Goal: Information Seeking & Learning: Check status

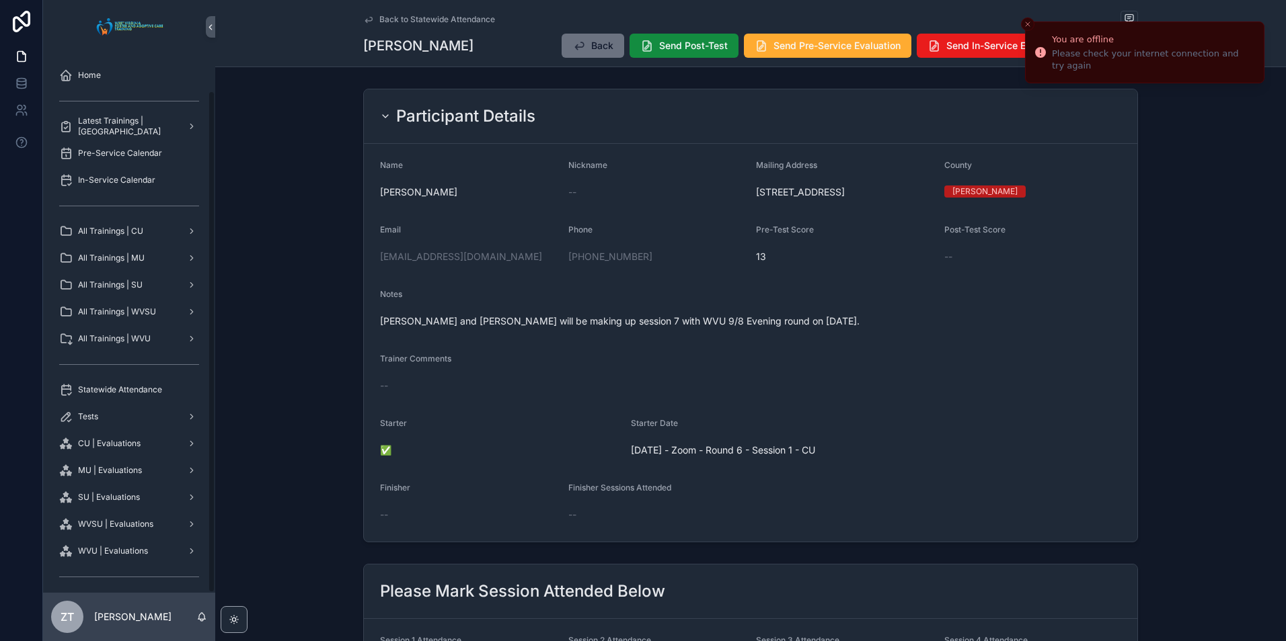
scroll to position [39, 0]
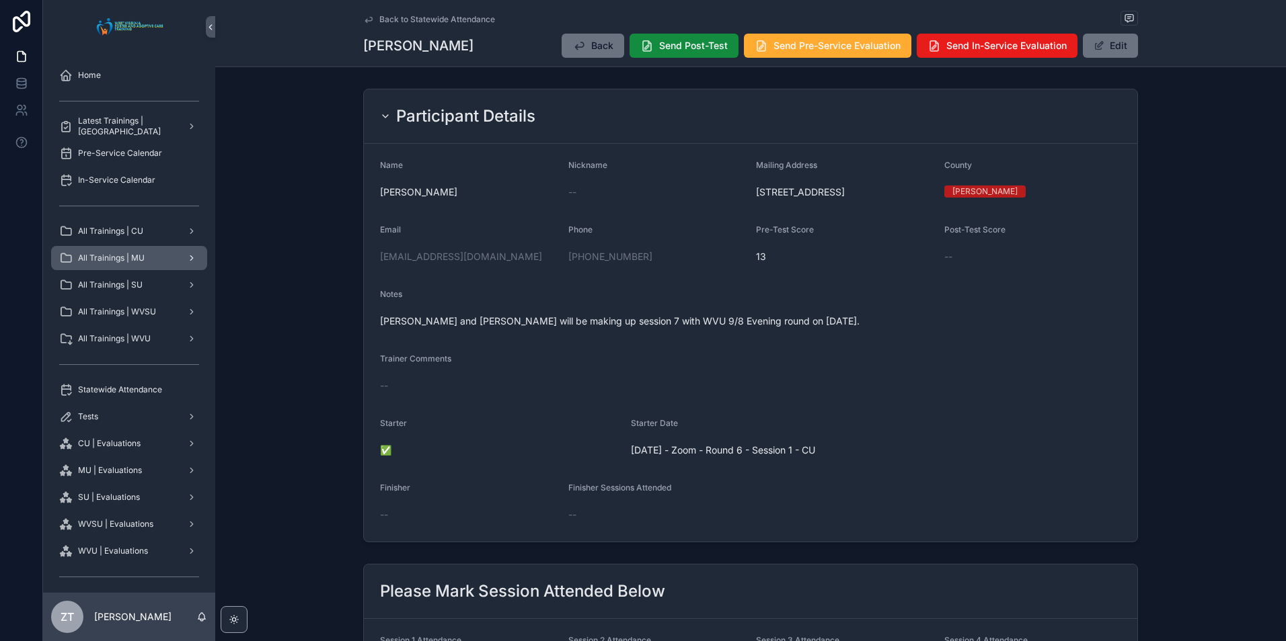
click at [140, 265] on div "All Trainings | MU" at bounding box center [129, 258] width 140 height 22
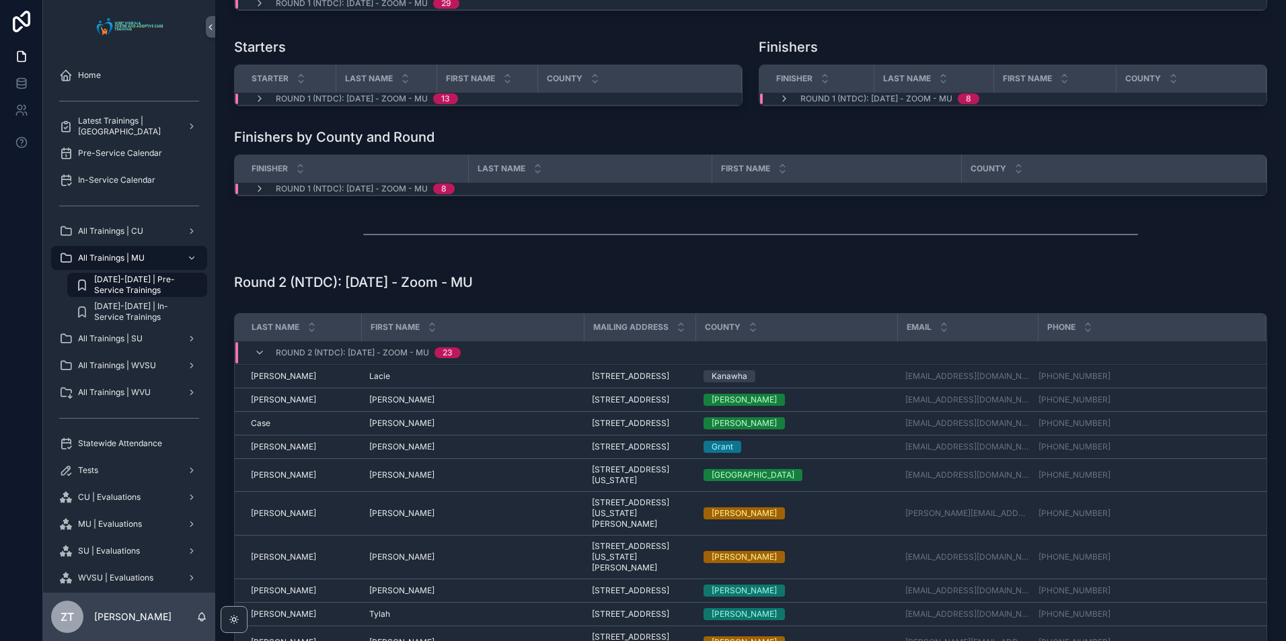
scroll to position [202, 0]
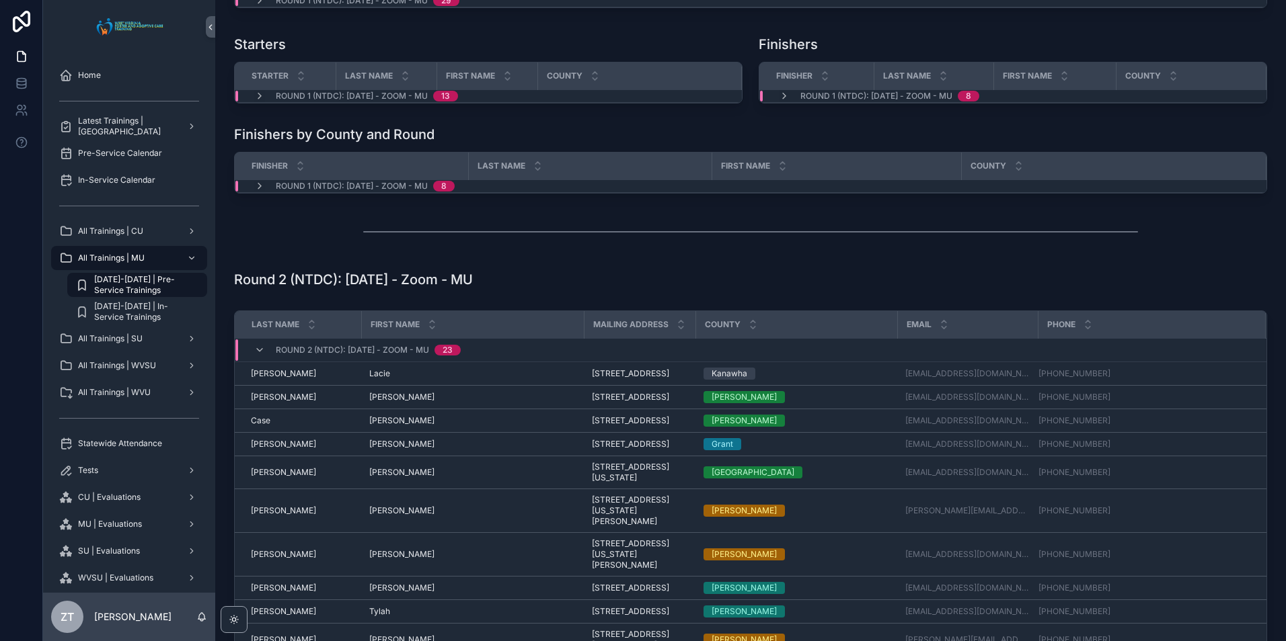
click at [253, 348] on div "Round 2 (NTDC): [DATE] - Zoom - MU 23" at bounding box center [357, 351] width 239 height 22
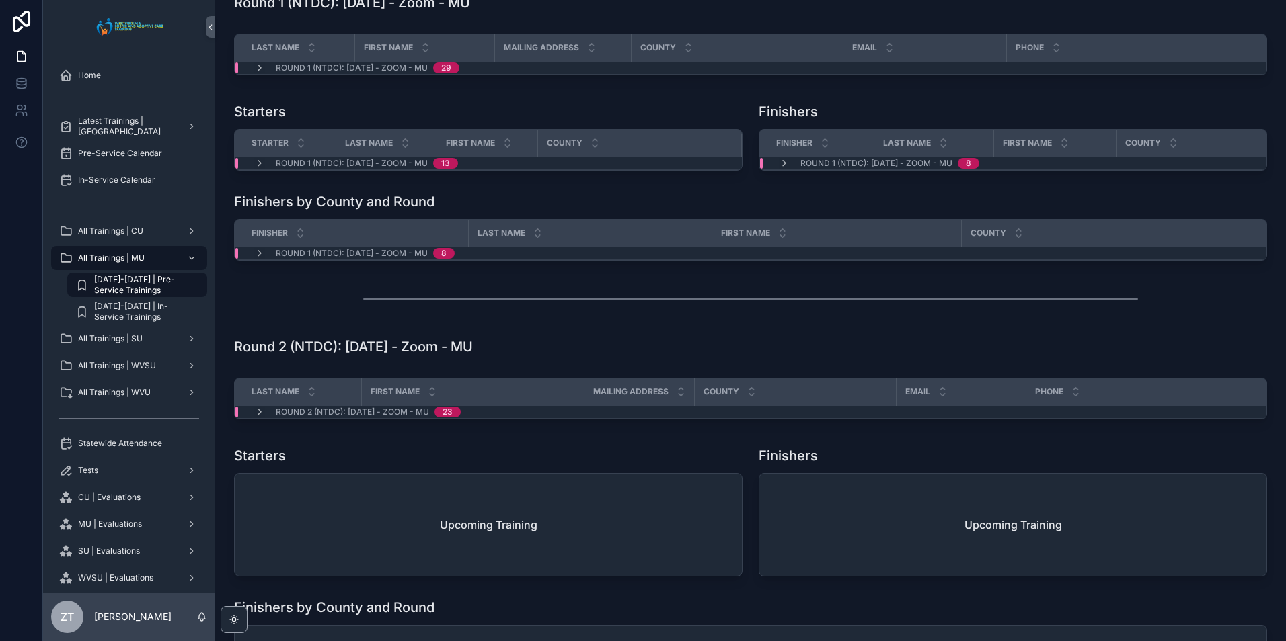
scroll to position [0, 0]
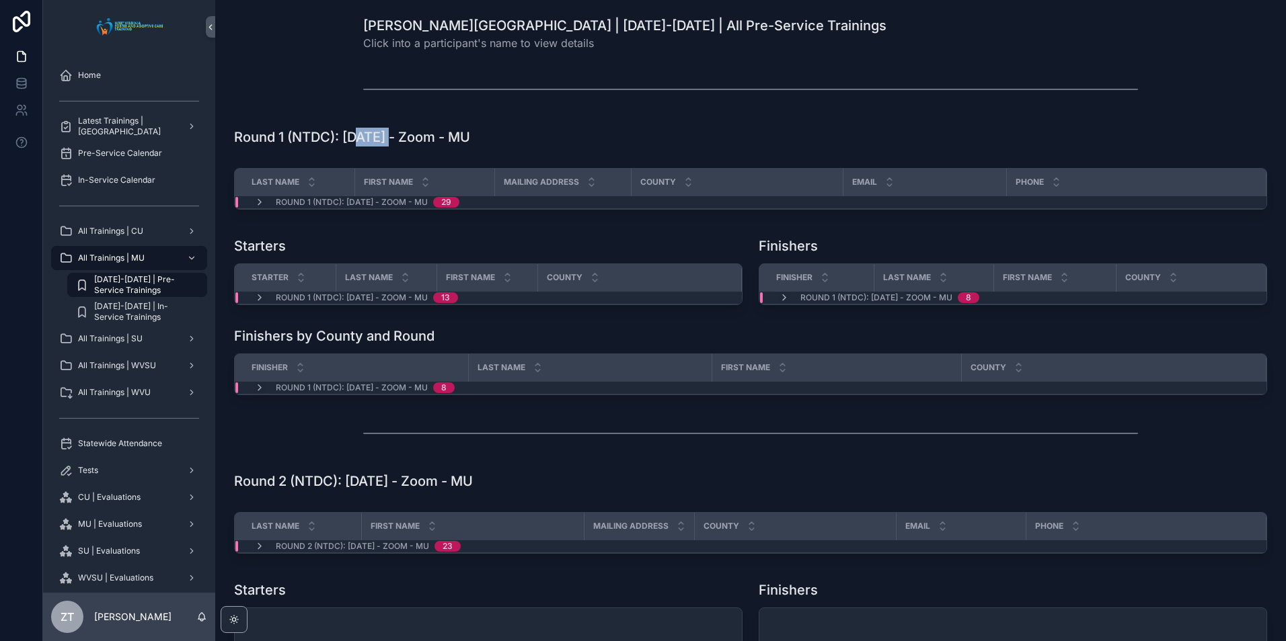
drag, startPoint x: 360, startPoint y: 139, endPoint x: 393, endPoint y: 132, distance: 33.5
click at [393, 132] on h1 "Round 1 (NTDC): [DATE] - Zoom - MU" at bounding box center [352, 137] width 236 height 19
drag, startPoint x: 393, startPoint y: 132, endPoint x: 427, endPoint y: 135, distance: 33.7
click at [434, 132] on h1 "Round 1 (NTDC): [DATE] - Zoom - MU" at bounding box center [352, 137] width 236 height 19
drag, startPoint x: 486, startPoint y: 134, endPoint x: 341, endPoint y: 126, distance: 145.5
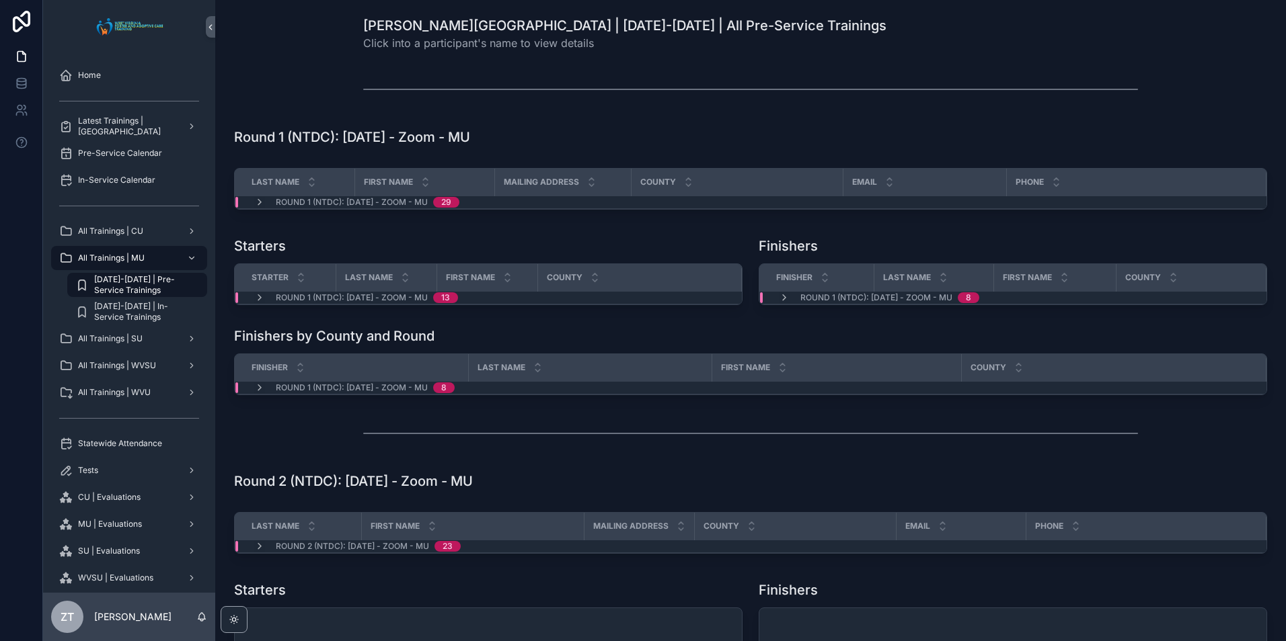
click at [341, 126] on div "Round 1 (NTDC): [DATE] - Zoom - MU" at bounding box center [750, 137] width 1049 height 30
drag, startPoint x: 341, startPoint y: 126, endPoint x: 321, endPoint y: 111, distance: 25.0
click at [321, 111] on div "scrollable content" at bounding box center [750, 89] width 1049 height 44
click at [258, 202] on icon "scrollable content" at bounding box center [259, 202] width 11 height 11
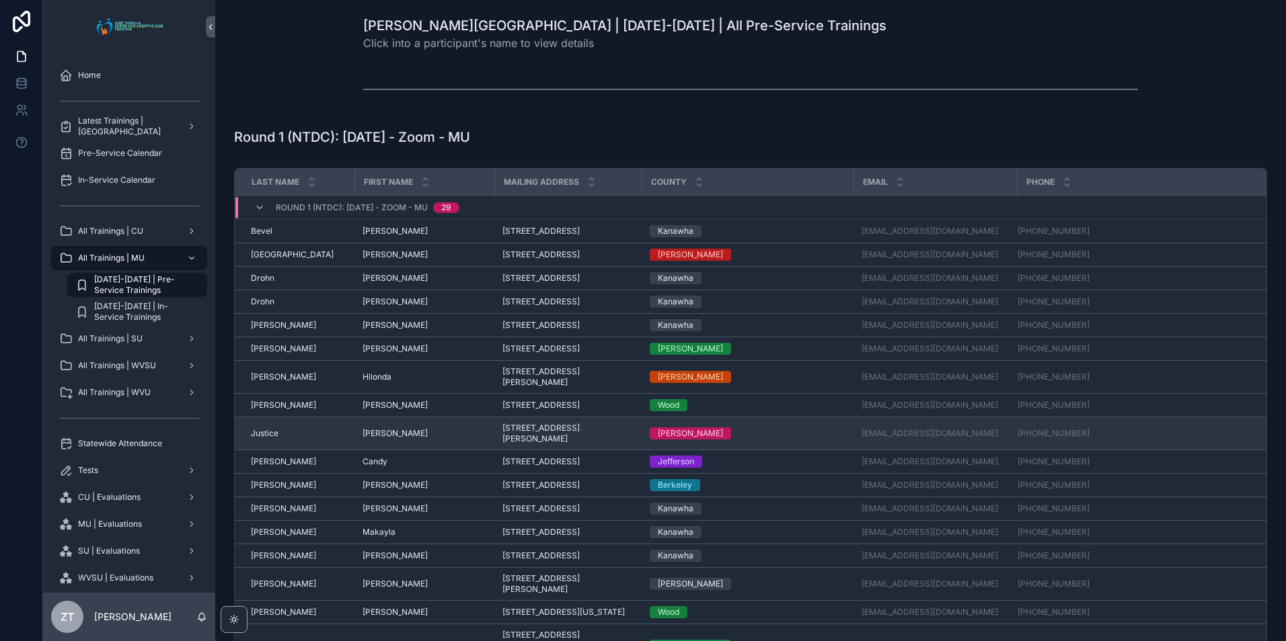
click at [354, 450] on td "[PERSON_NAME] [PERSON_NAME]" at bounding box center [424, 434] width 140 height 33
click at [380, 439] on span "[PERSON_NAME]" at bounding box center [394, 433] width 65 height 11
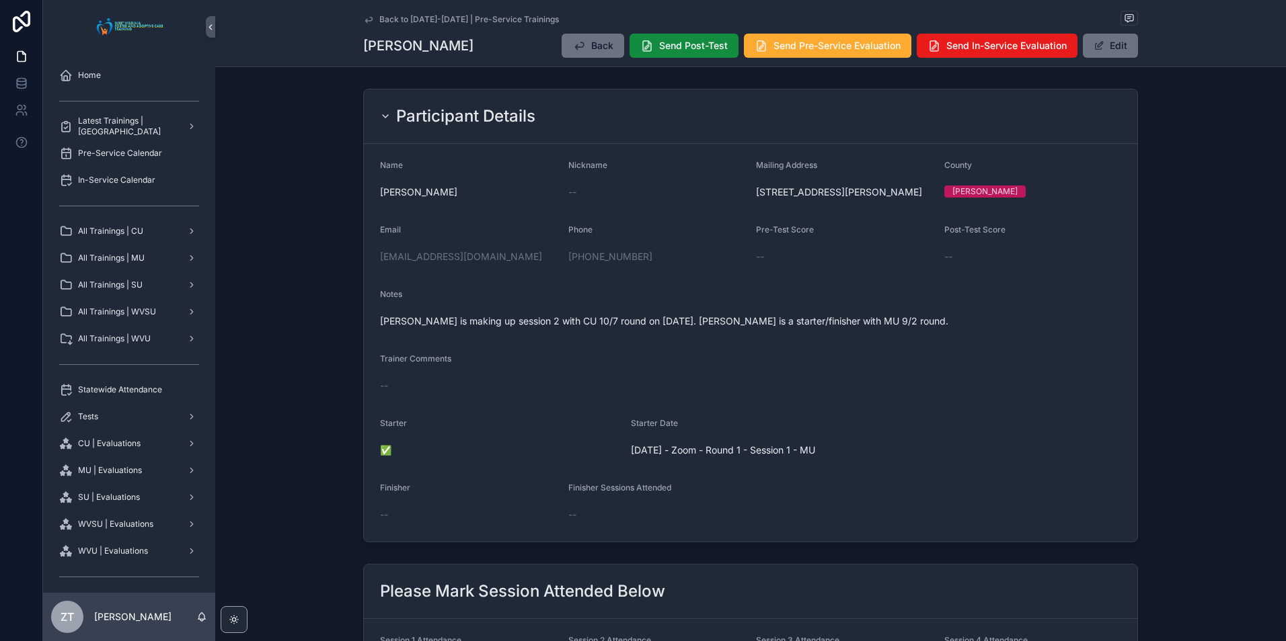
click at [418, 191] on span "[PERSON_NAME]" at bounding box center [469, 192] width 178 height 13
drag, startPoint x: 418, startPoint y: 191, endPoint x: 395, endPoint y: 163, distance: 36.8
click at [395, 163] on span "Name" at bounding box center [391, 165] width 23 height 10
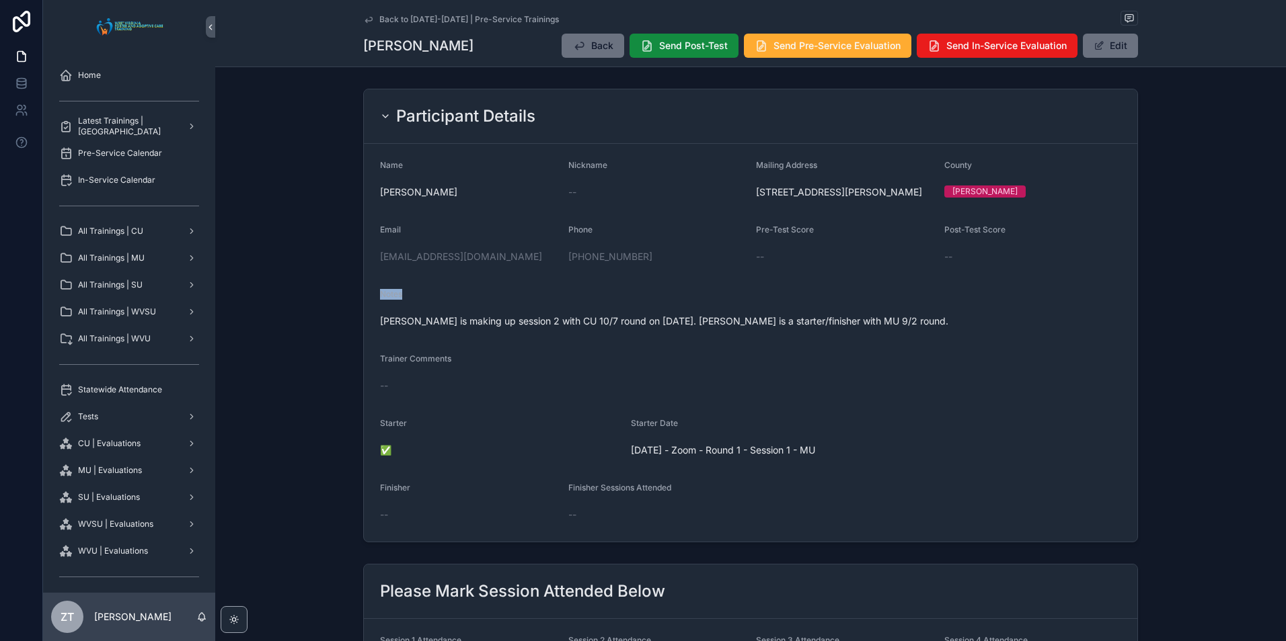
drag, startPoint x: 401, startPoint y: 309, endPoint x: 369, endPoint y: 308, distance: 31.6
click at [369, 308] on form "Name [PERSON_NAME] Nickname -- Mailing Address [STREET_ADDRESS][GEOGRAPHIC_DATA…" at bounding box center [750, 343] width 773 height 398
drag, startPoint x: 369, startPoint y: 308, endPoint x: 490, endPoint y: 317, distance: 121.4
click at [489, 305] on div "Notes" at bounding box center [750, 297] width 741 height 16
drag, startPoint x: 449, startPoint y: 193, endPoint x: 370, endPoint y: 188, distance: 78.8
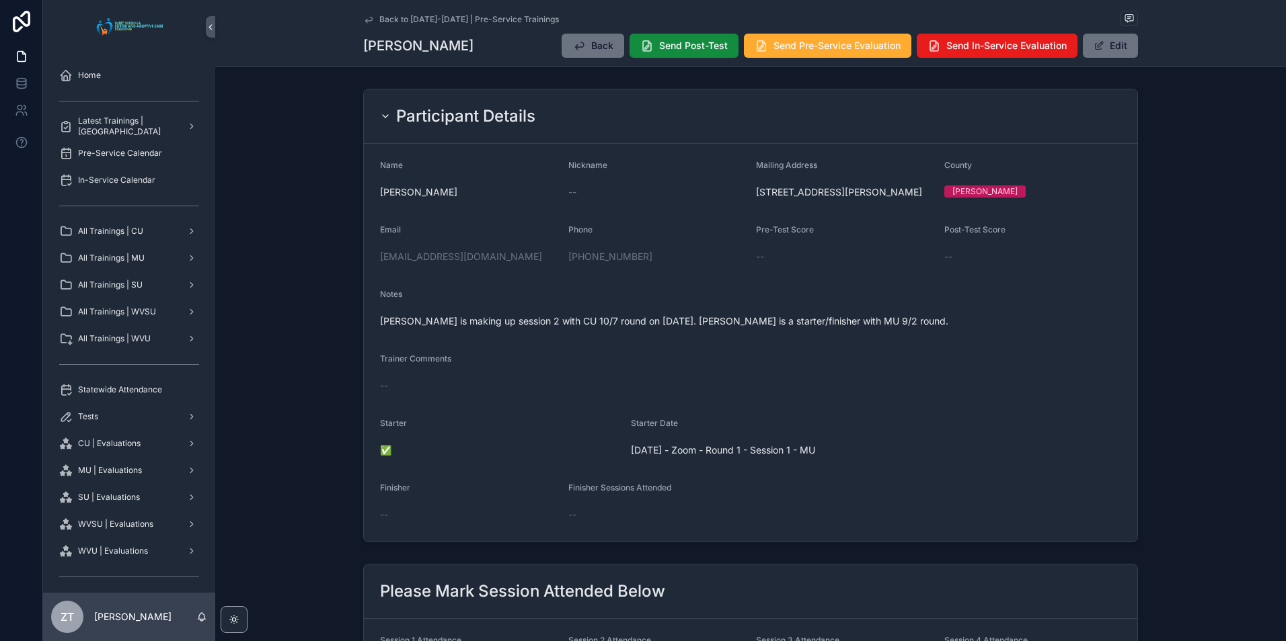
click at [370, 188] on form "Name [PERSON_NAME] Nickname -- Mailing Address [STREET_ADDRESS][GEOGRAPHIC_DATA…" at bounding box center [750, 343] width 773 height 398
drag, startPoint x: 370, startPoint y: 188, endPoint x: 457, endPoint y: 217, distance: 91.4
click at [457, 217] on form "Name [PERSON_NAME] Nickname -- Mailing Address [STREET_ADDRESS][GEOGRAPHIC_DATA…" at bounding box center [750, 343] width 773 height 398
drag, startPoint x: 403, startPoint y: 308, endPoint x: 375, endPoint y: 308, distance: 28.2
click at [375, 308] on form "Name [PERSON_NAME] Nickname -- Mailing Address [STREET_ADDRESS][GEOGRAPHIC_DATA…" at bounding box center [750, 343] width 773 height 398
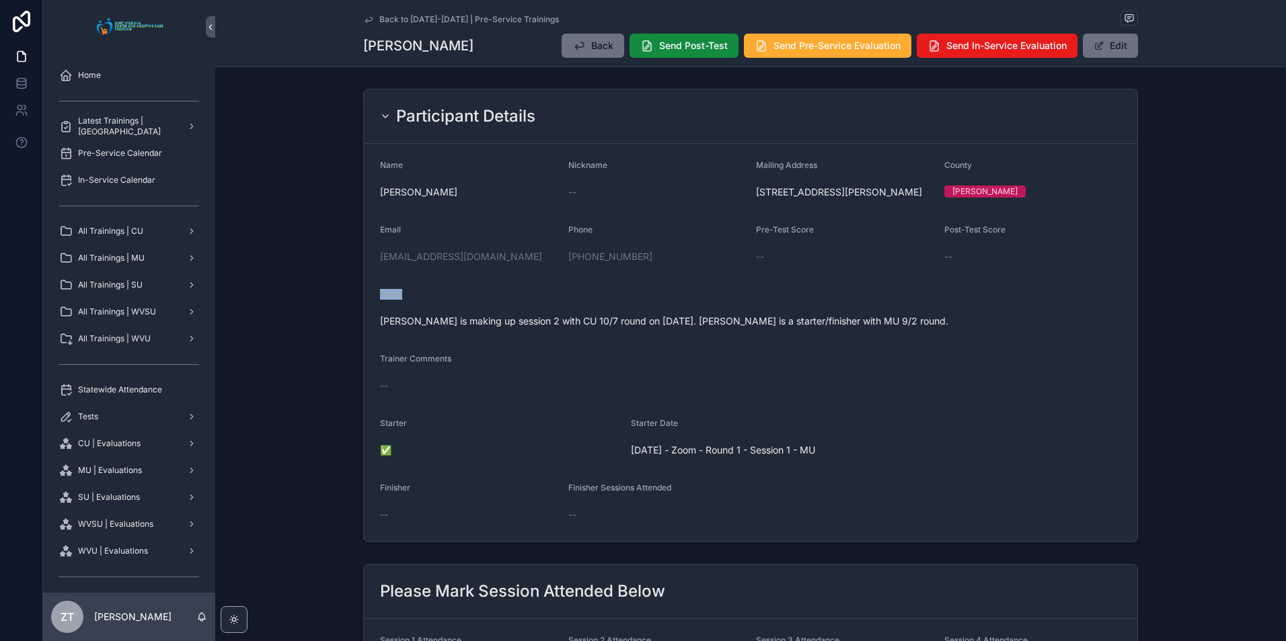
drag, startPoint x: 375, startPoint y: 308, endPoint x: 524, endPoint y: 319, distance: 149.7
click at [524, 319] on div "Notes [PERSON_NAME] is making up session 2 with CU 10/7 round on [DATE]. [PERSO…" at bounding box center [750, 310] width 741 height 43
click at [459, 328] on span "[PERSON_NAME] is making up session 2 with CU 10/7 round on [DATE]. [PERSON_NAME…" at bounding box center [750, 321] width 741 height 13
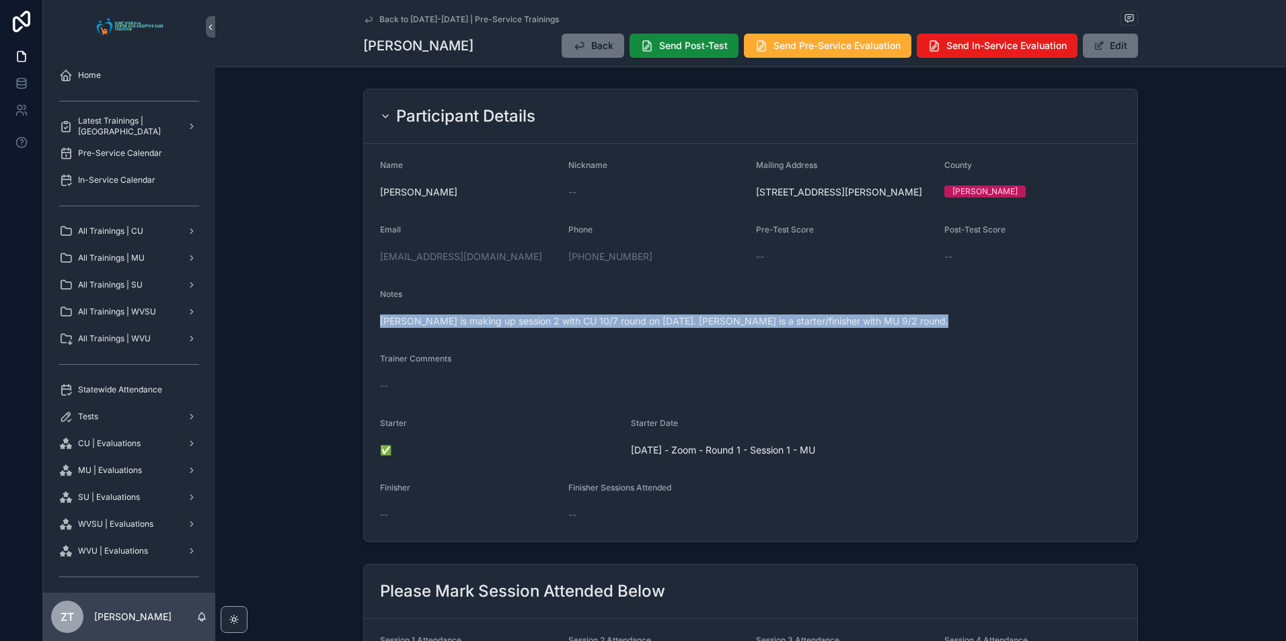
click at [459, 328] on span "[PERSON_NAME] is making up session 2 with CU 10/7 round on [DATE]. [PERSON_NAME…" at bounding box center [750, 321] width 741 height 13
click at [971, 352] on form "Name [PERSON_NAME] Nickname -- Mailing Address [STREET_ADDRESS][GEOGRAPHIC_DATA…" at bounding box center [750, 343] width 773 height 398
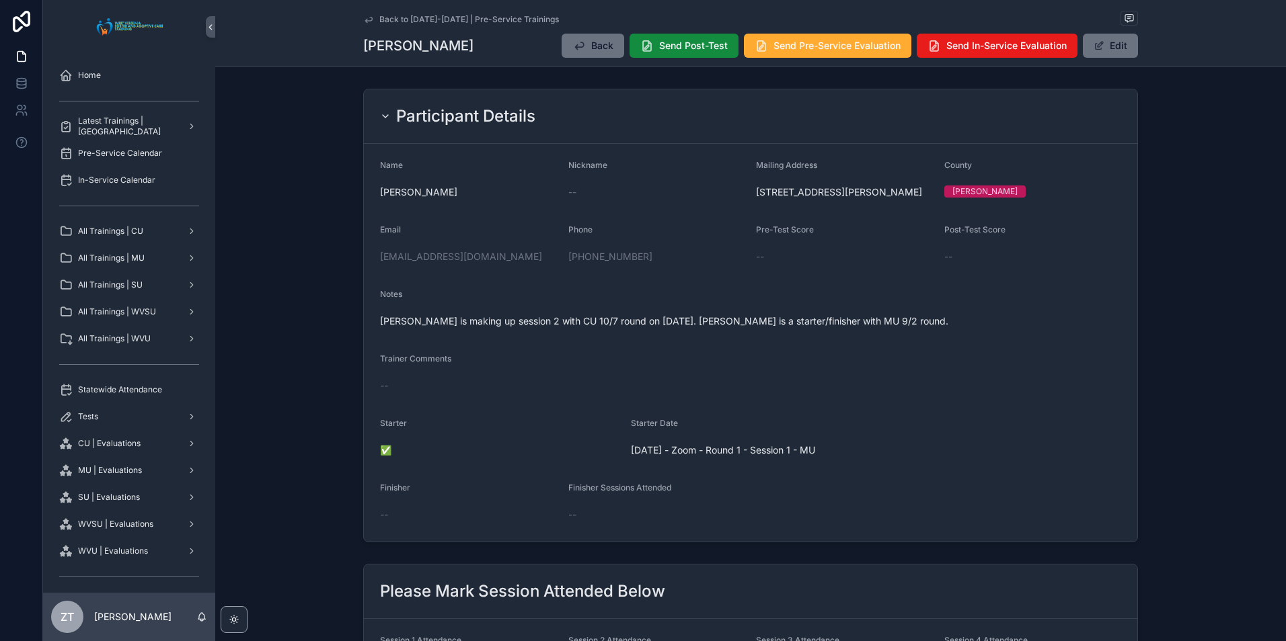
click at [486, 328] on span "[PERSON_NAME] is making up session 2 with CU 10/7 round on [DATE]. [PERSON_NAME…" at bounding box center [750, 321] width 741 height 13
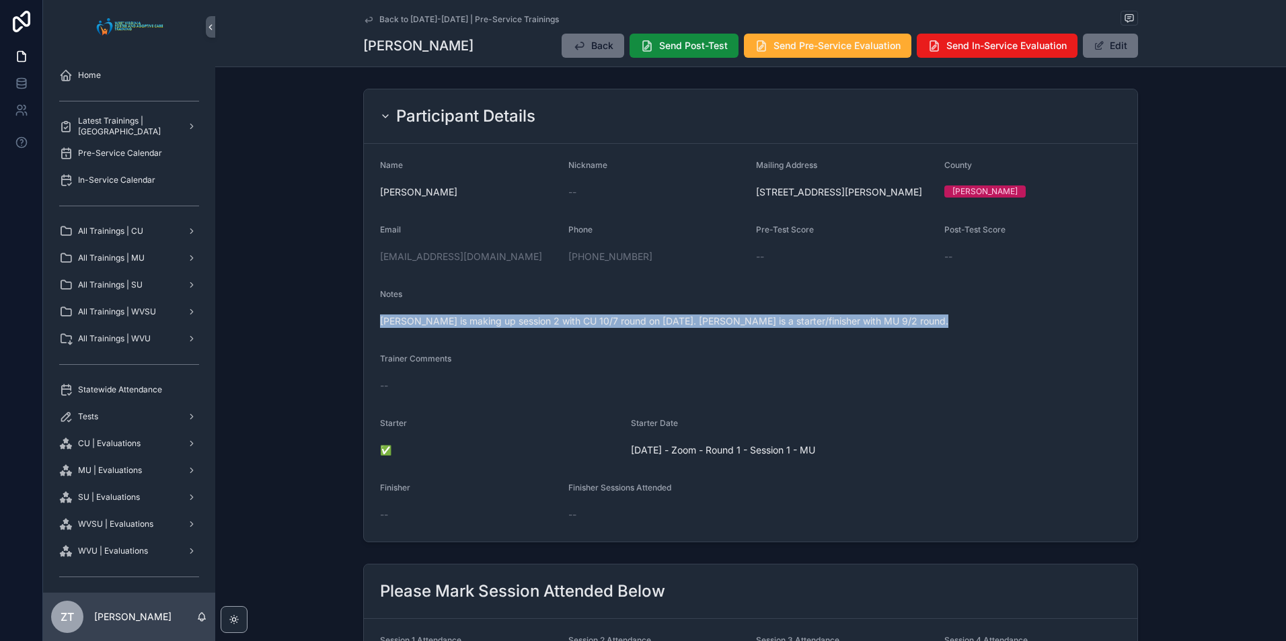
click at [486, 328] on span "[PERSON_NAME] is making up session 2 with CU 10/7 round on [DATE]. [PERSON_NAME…" at bounding box center [750, 321] width 741 height 13
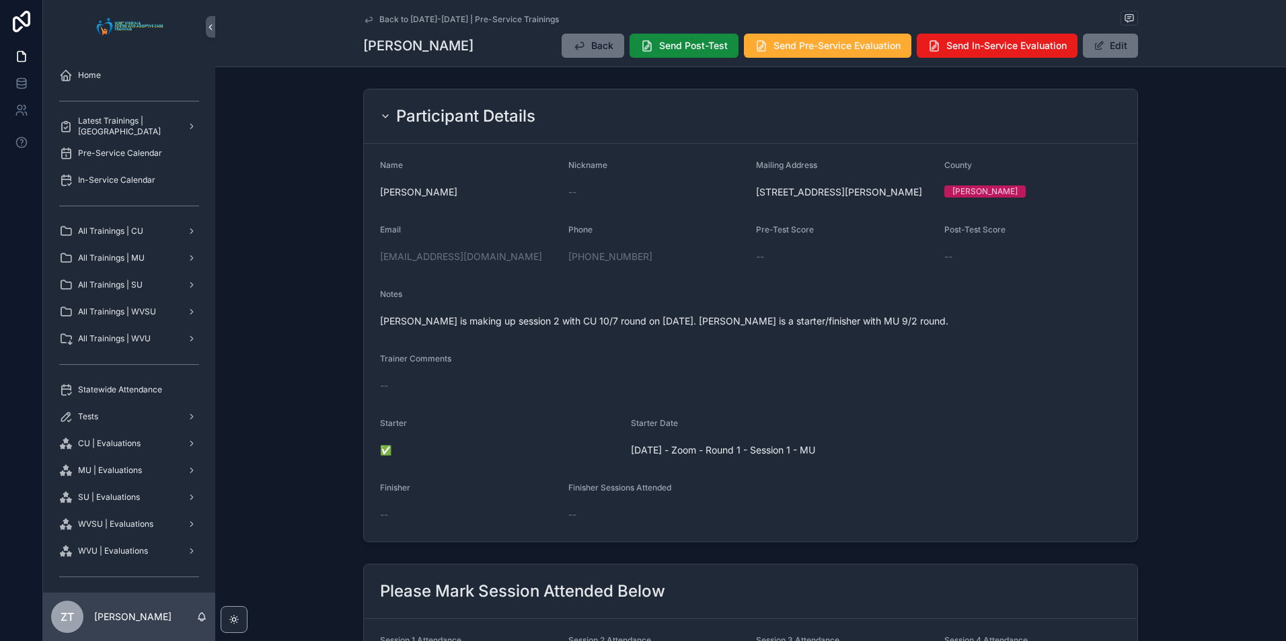
drag, startPoint x: 486, startPoint y: 338, endPoint x: 455, endPoint y: 314, distance: 38.9
click at [455, 305] on div "Notes" at bounding box center [750, 297] width 741 height 16
click at [578, 328] on span "[PERSON_NAME] is making up session 2 with CU 10/7 round on [DATE]. [PERSON_NAME…" at bounding box center [750, 321] width 741 height 13
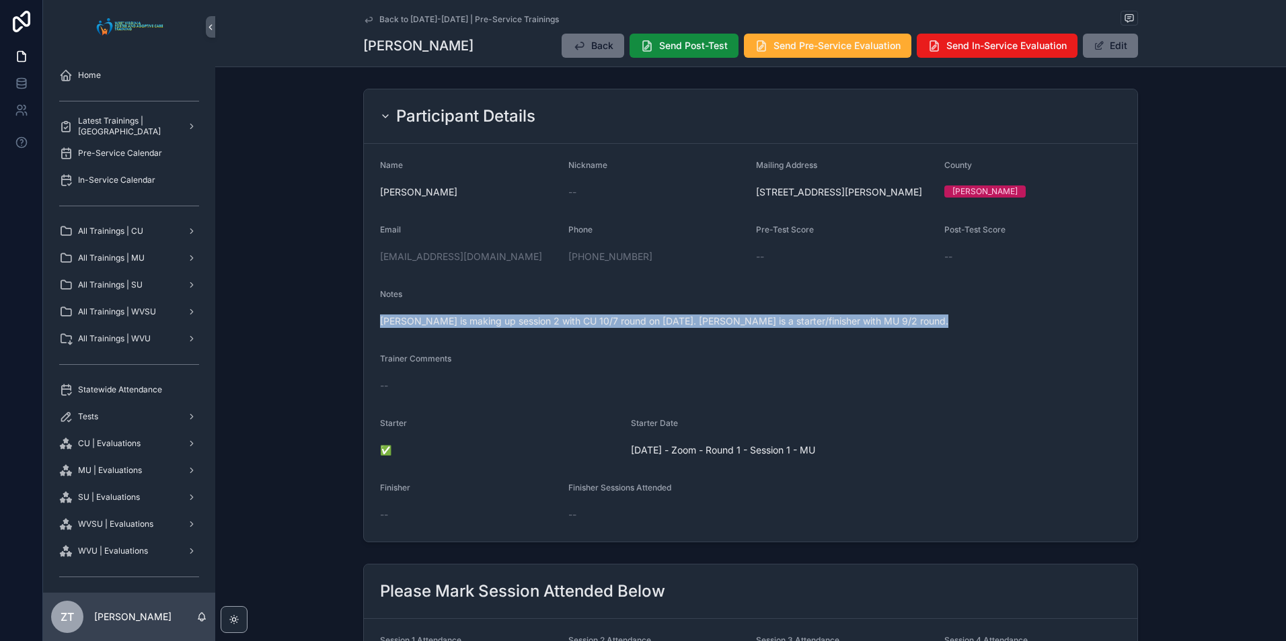
click at [578, 328] on span "[PERSON_NAME] is making up session 2 with CU 10/7 round on [DATE]. [PERSON_NAME…" at bounding box center [750, 321] width 741 height 13
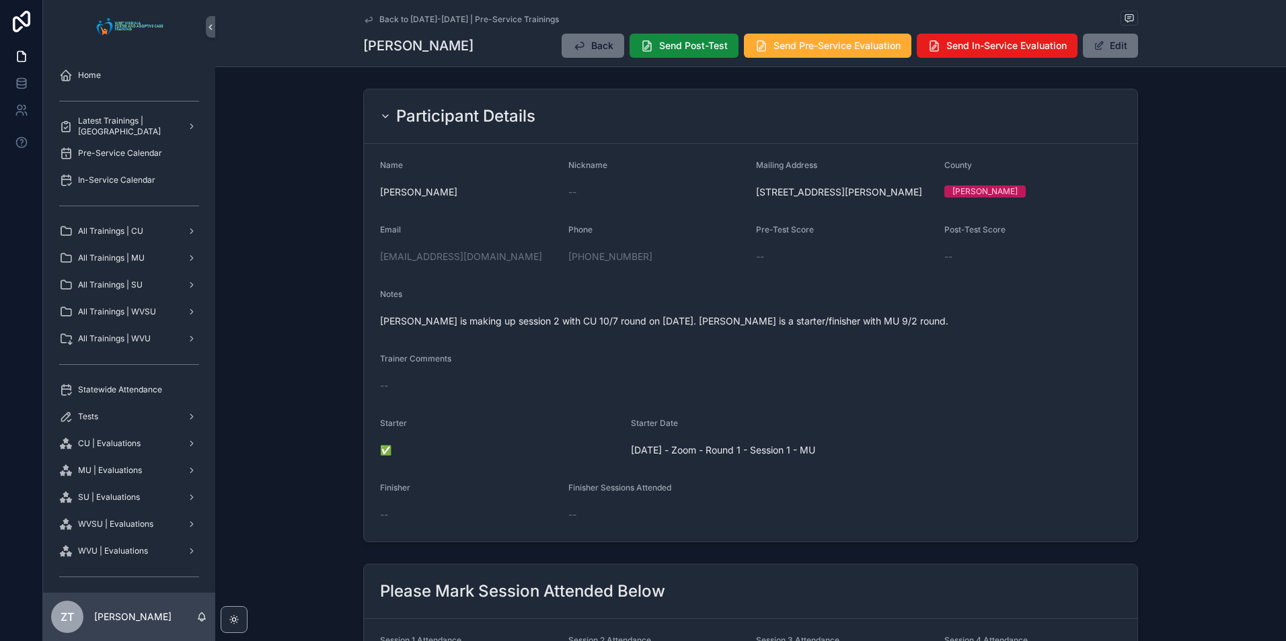
drag, startPoint x: 883, startPoint y: 373, endPoint x: 863, endPoint y: 354, distance: 28.1
click at [883, 370] on div "Trainer Comments" at bounding box center [750, 362] width 741 height 16
click at [365, 23] on icon "scrollable content" at bounding box center [368, 19] width 11 height 11
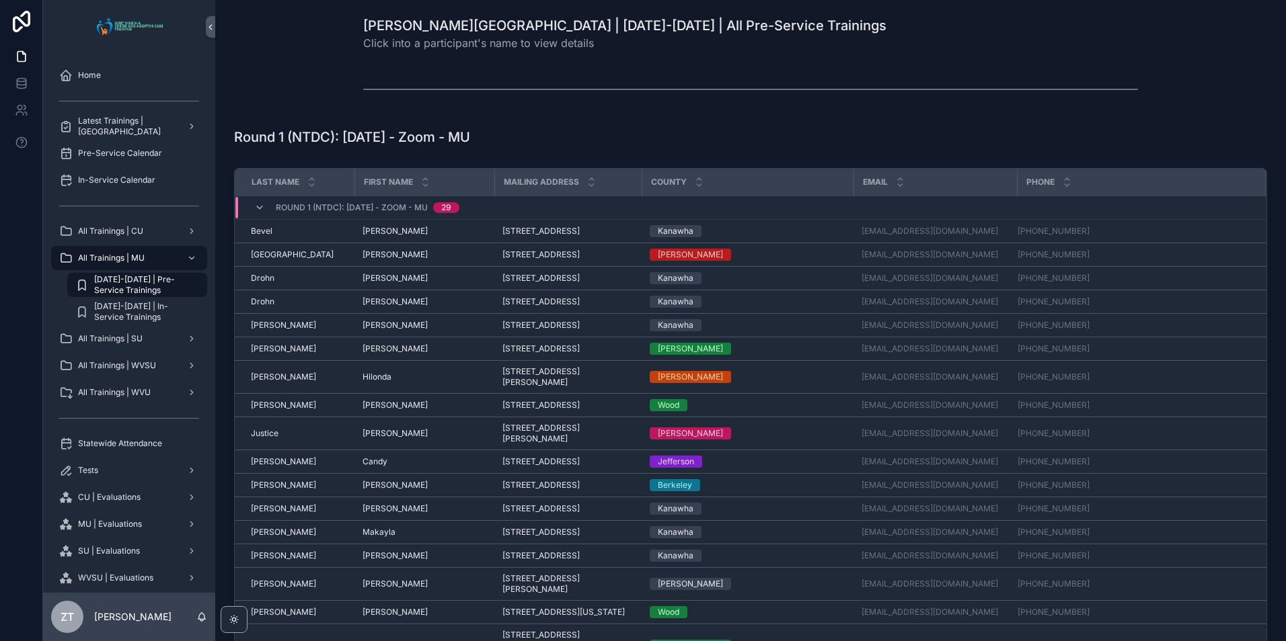
click at [259, 200] on div "Round 1 (NTDC): [DATE] - Zoom - MU 29" at bounding box center [356, 208] width 205 height 22
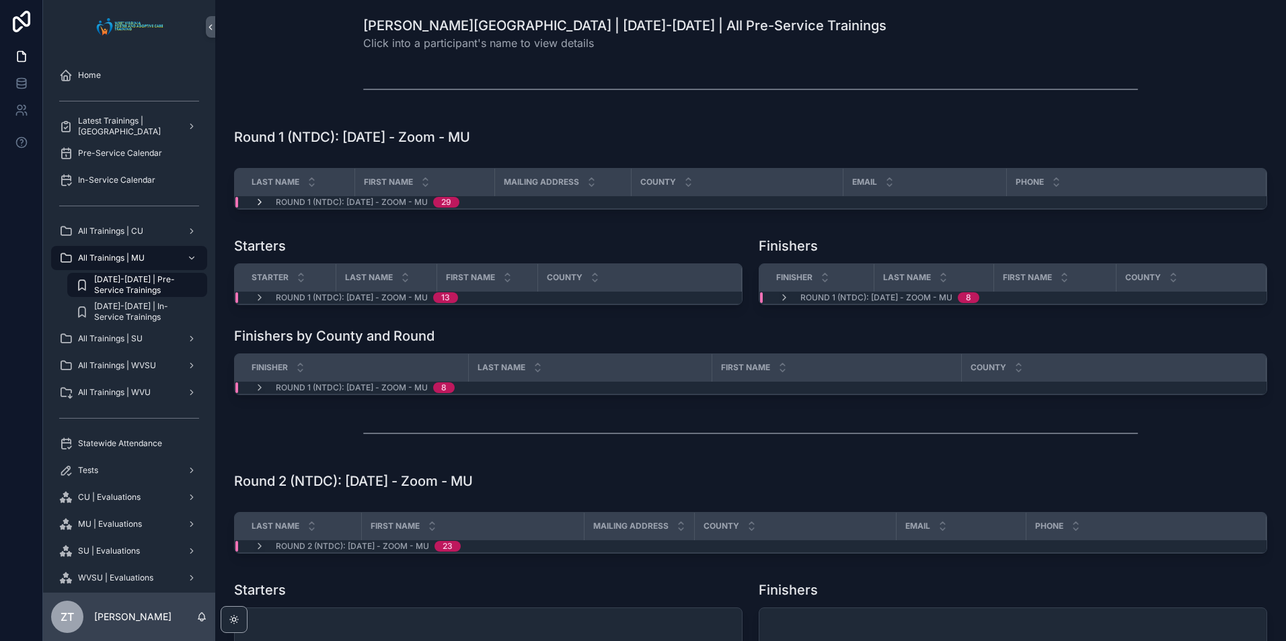
click at [260, 202] on icon "scrollable content" at bounding box center [259, 202] width 11 height 11
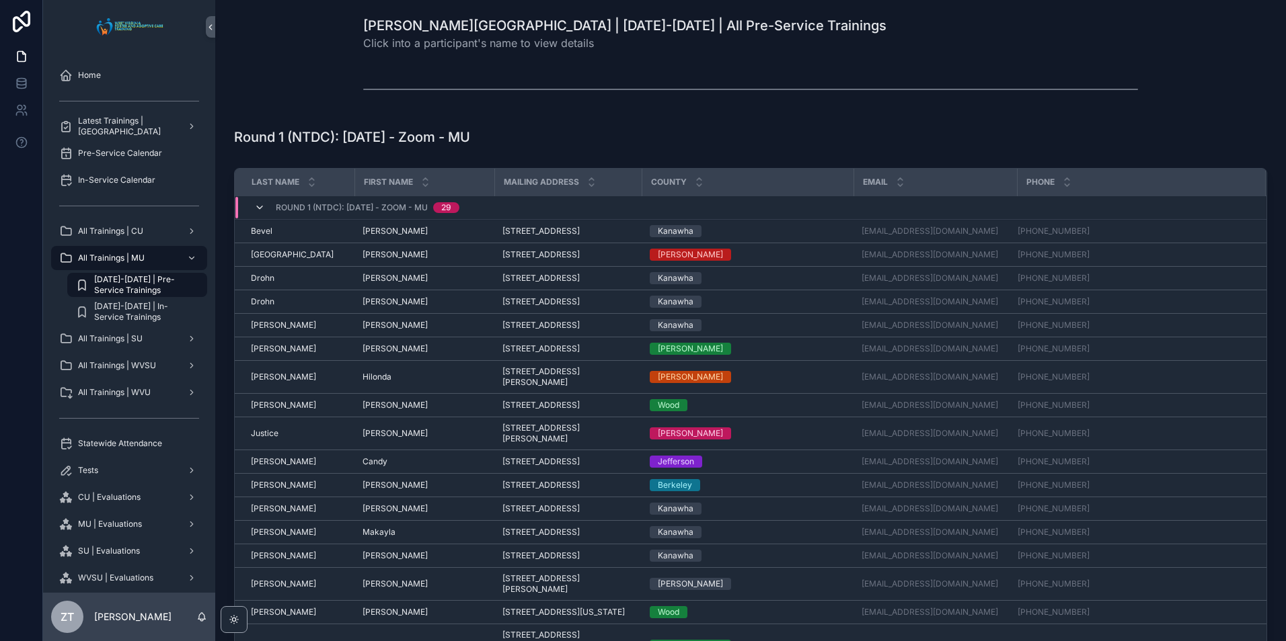
click at [258, 210] on icon "scrollable content" at bounding box center [259, 207] width 11 height 11
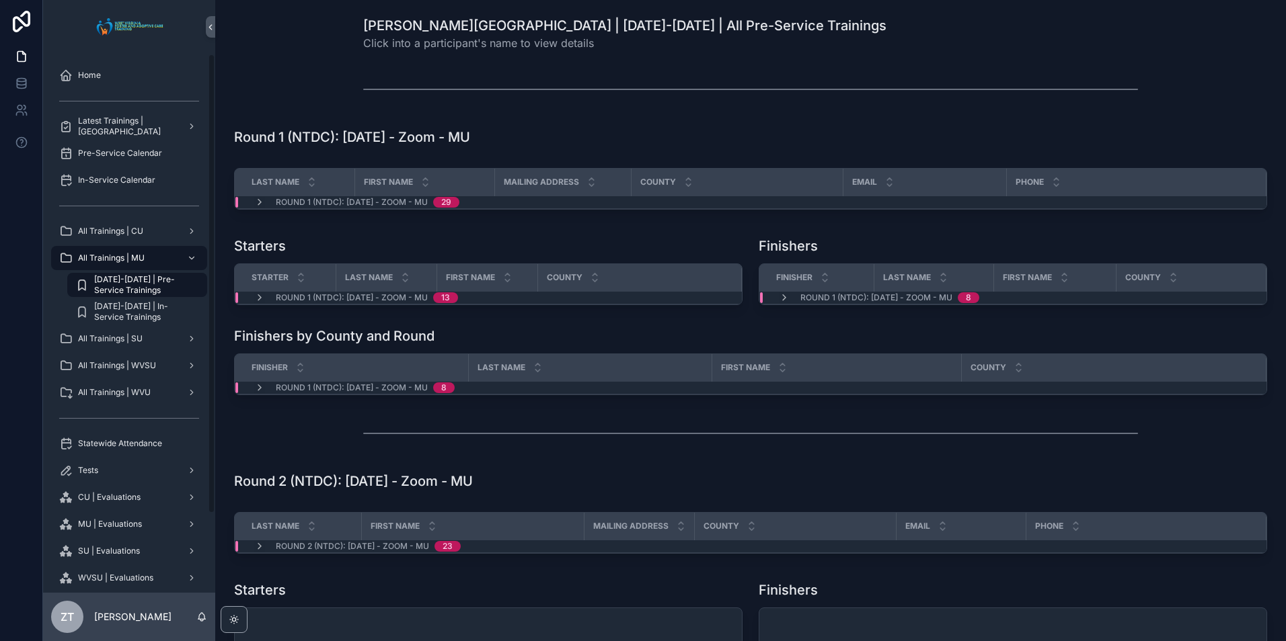
click at [424, 234] on div "Starters Starter Last Name First Name County Round 1 (NTDC): [DATE] - Zoom - MU…" at bounding box center [488, 270] width 524 height 79
click at [256, 202] on icon "scrollable content" at bounding box center [259, 202] width 11 height 11
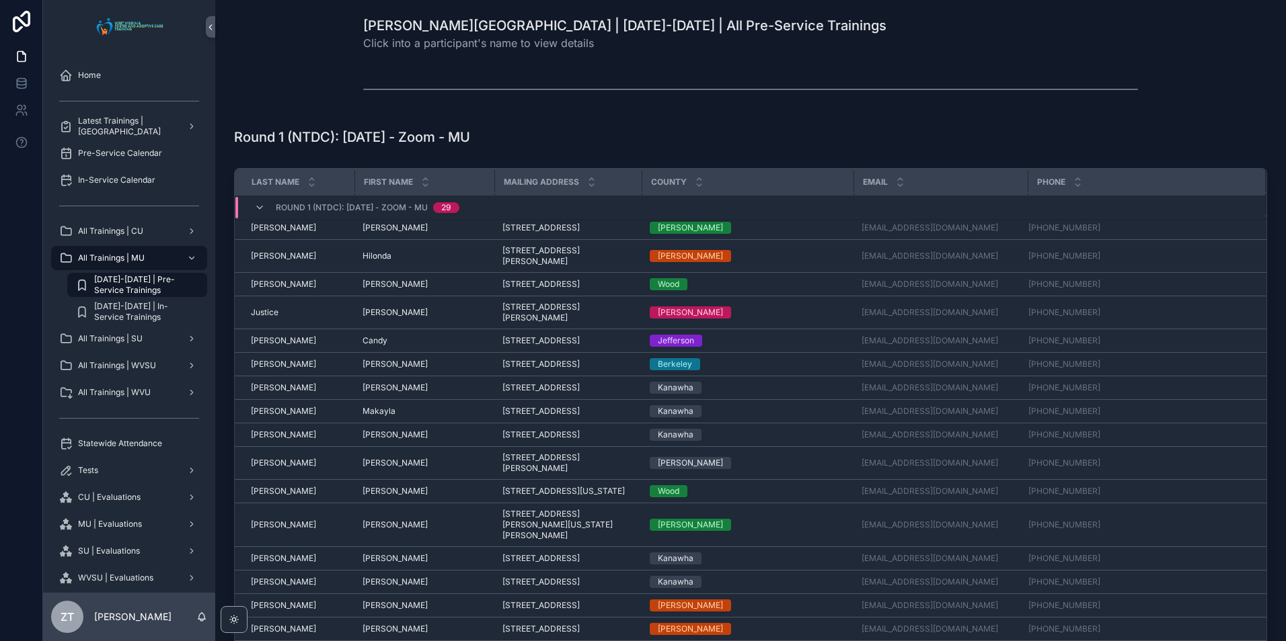
scroll to position [134, 0]
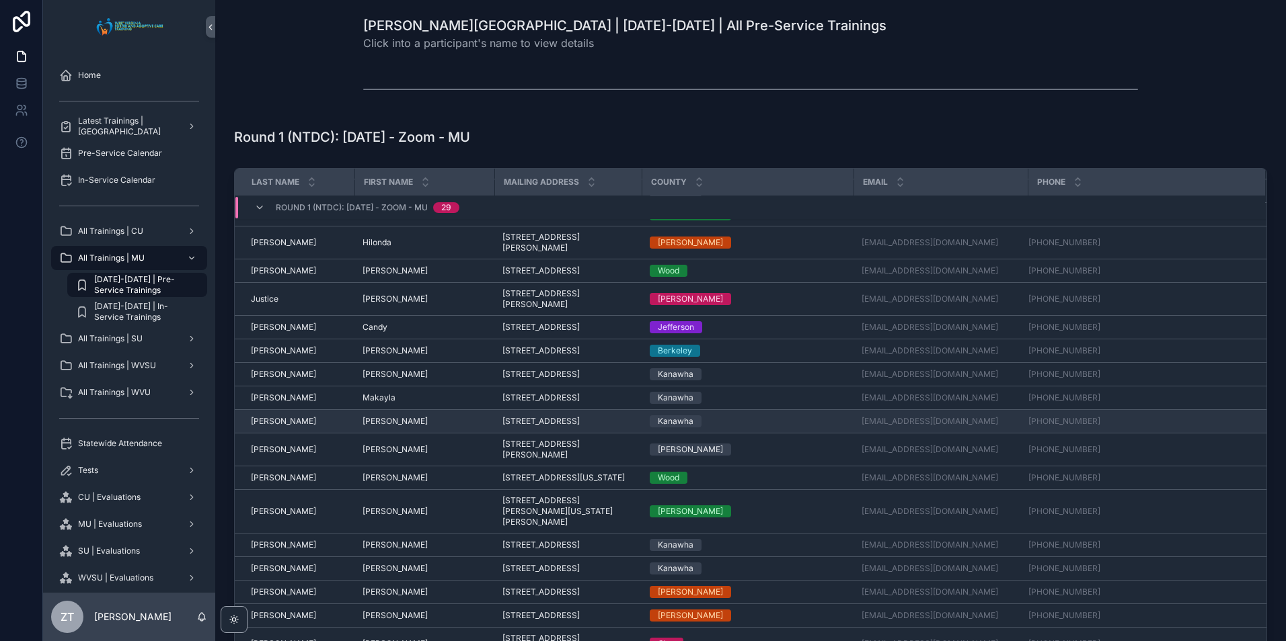
click at [262, 427] on span "[PERSON_NAME]" at bounding box center [283, 421] width 65 height 11
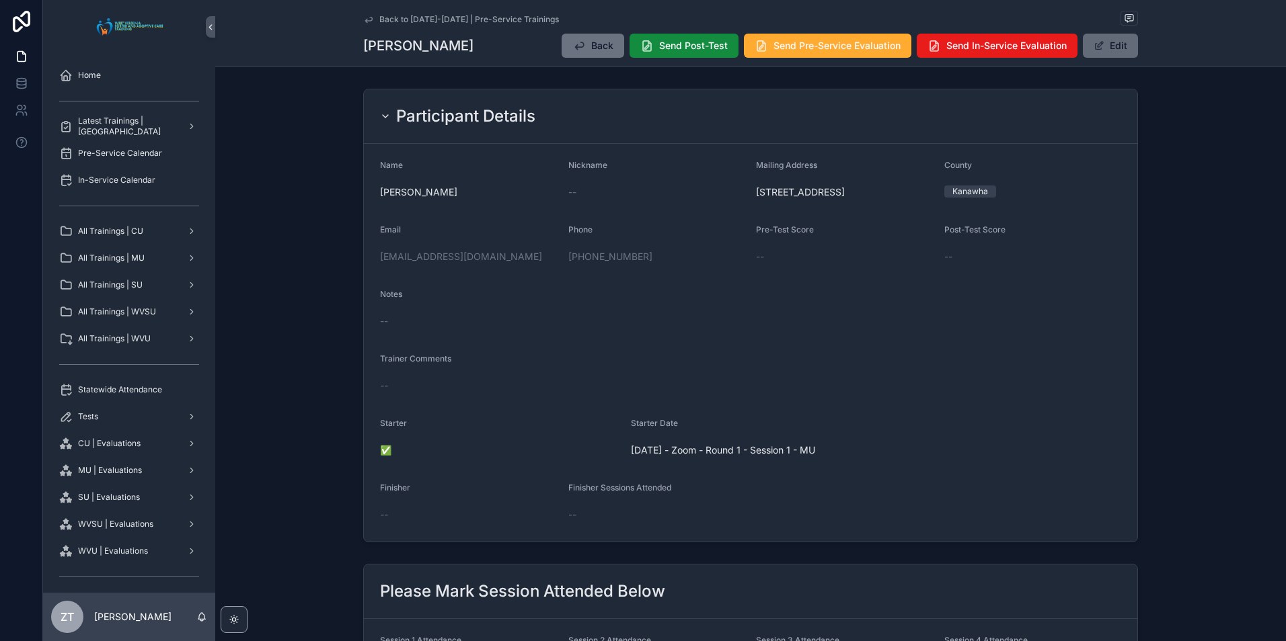
click at [1104, 51] on button "Edit" at bounding box center [1110, 46] width 55 height 24
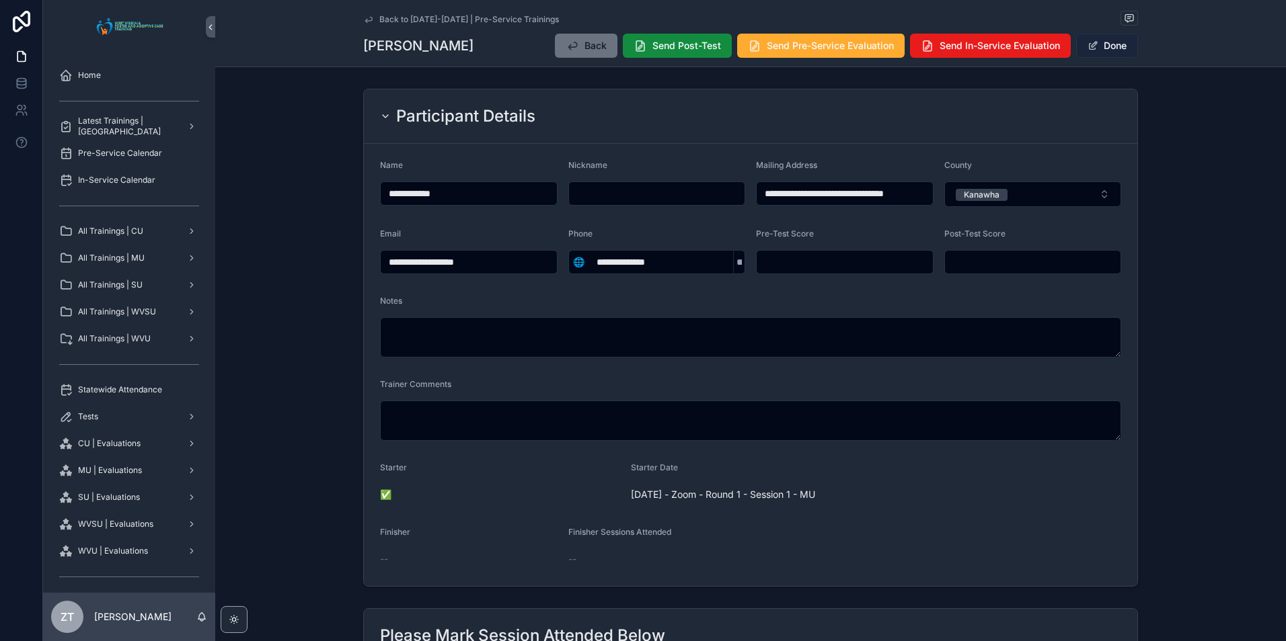
click at [1107, 50] on button "Done" at bounding box center [1107, 46] width 62 height 24
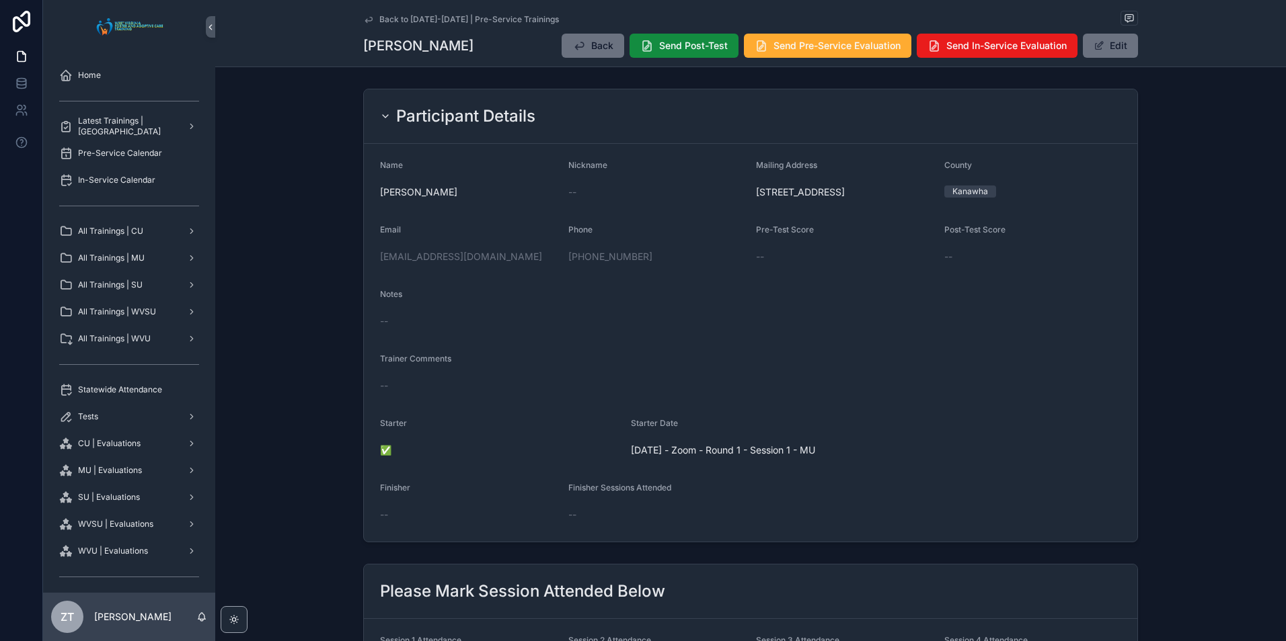
scroll to position [269, 0]
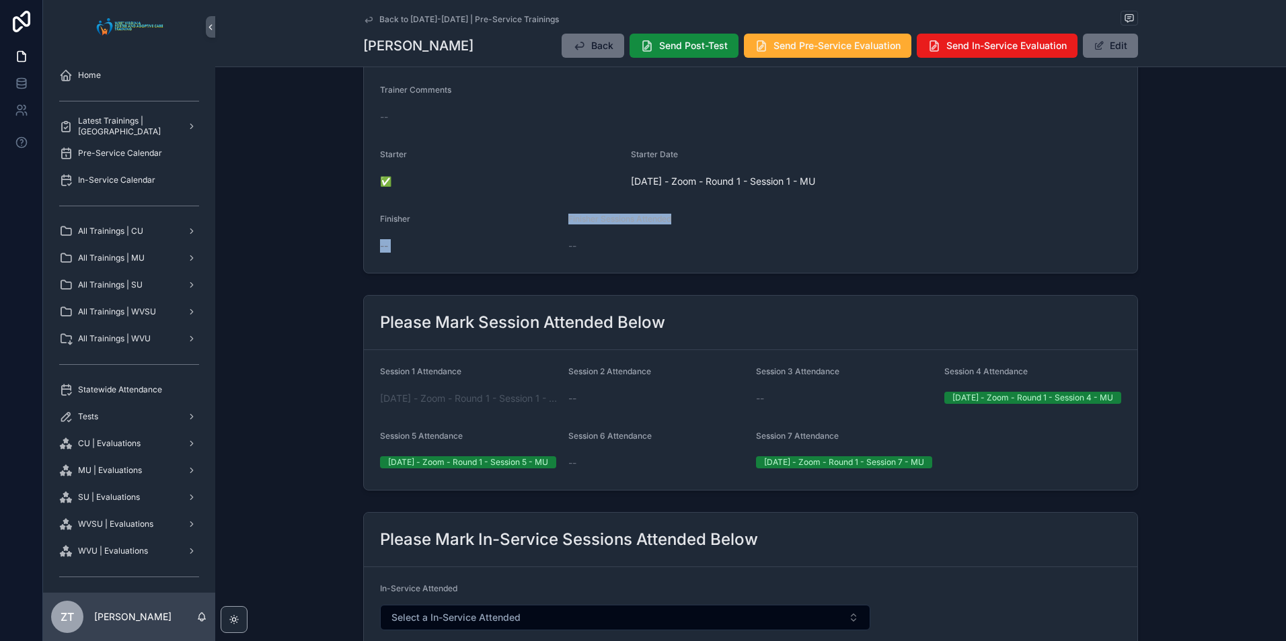
drag, startPoint x: 674, startPoint y: 223, endPoint x: 522, endPoint y: 226, distance: 152.7
click at [522, 226] on form "Name [PERSON_NAME] Nickname -- Mailing Address [STREET_ADDRESS][GEOGRAPHIC_DATA…" at bounding box center [750, 74] width 773 height 398
drag, startPoint x: 522, startPoint y: 226, endPoint x: 814, endPoint y: 242, distance: 292.3
click at [814, 242] on div "--" at bounding box center [750, 245] width 365 height 13
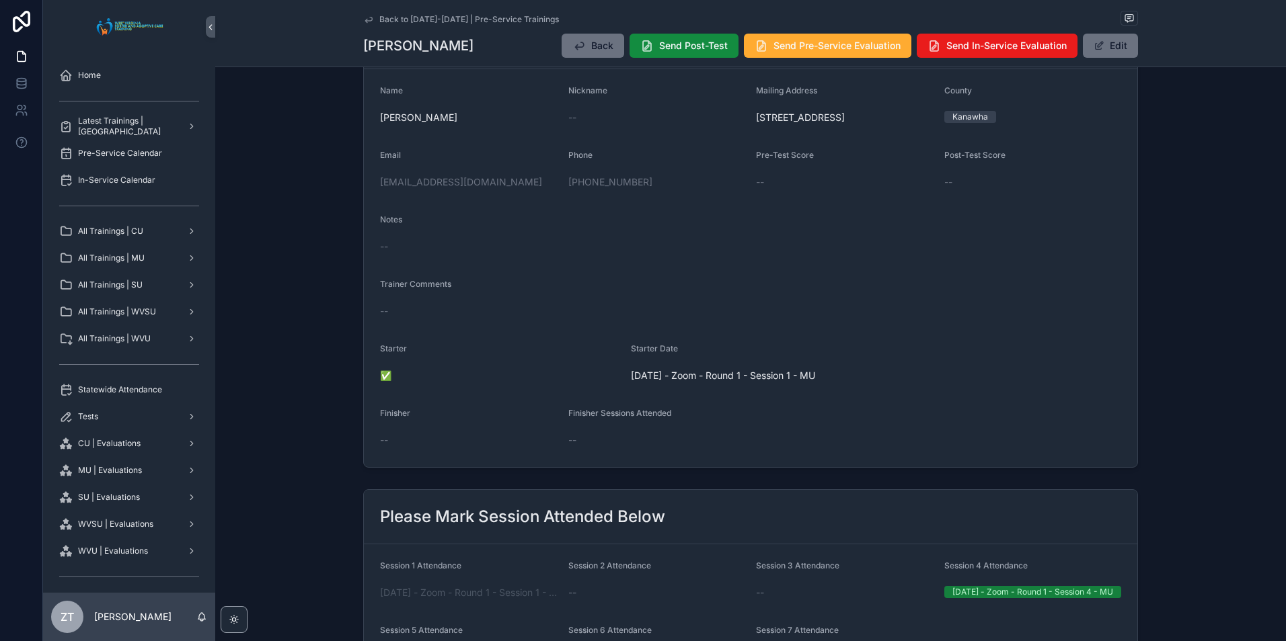
scroll to position [0, 0]
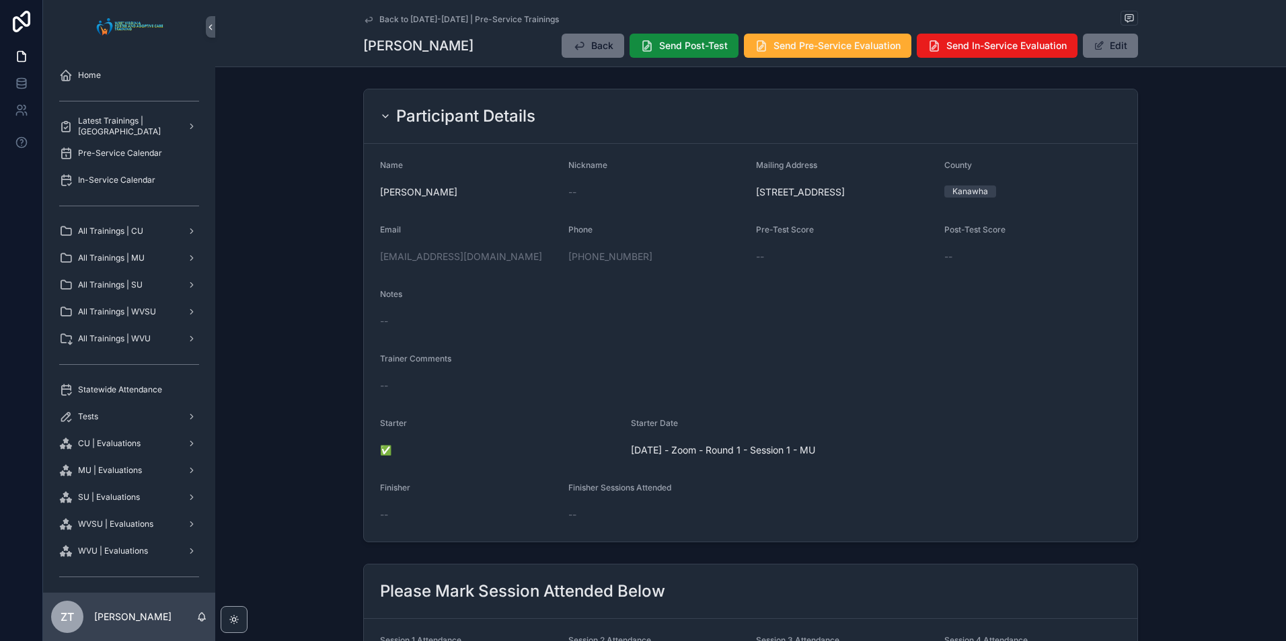
click at [366, 19] on icon "scrollable content" at bounding box center [368, 19] width 11 height 11
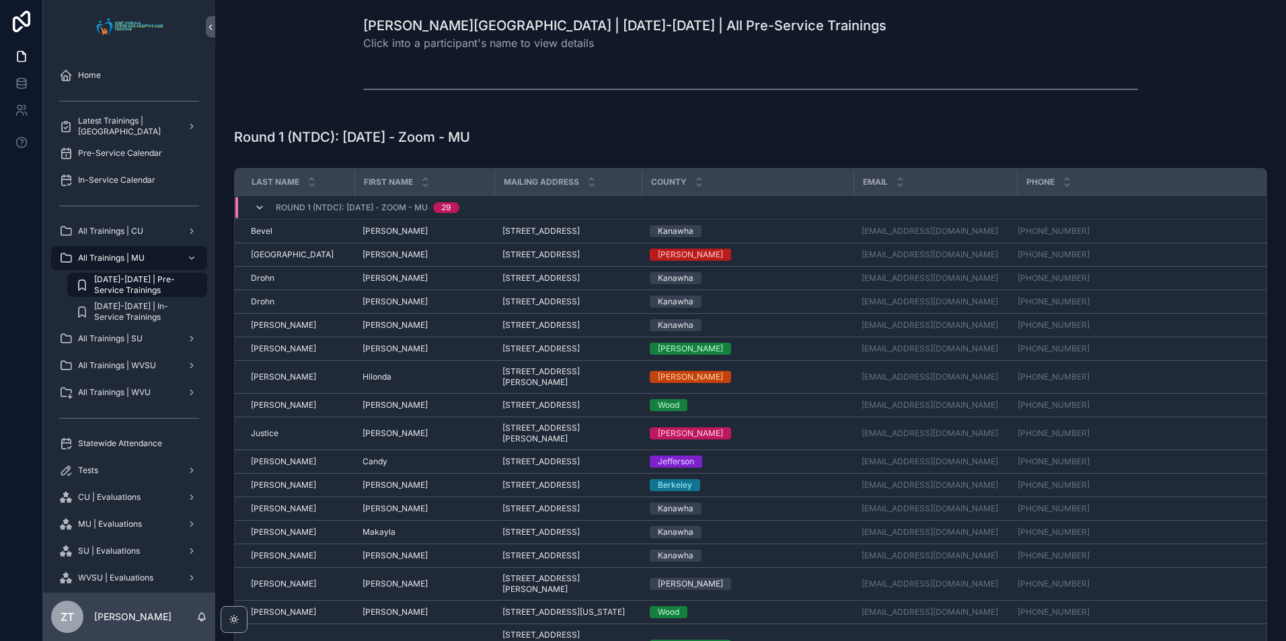
click at [255, 203] on icon "scrollable content" at bounding box center [259, 207] width 11 height 11
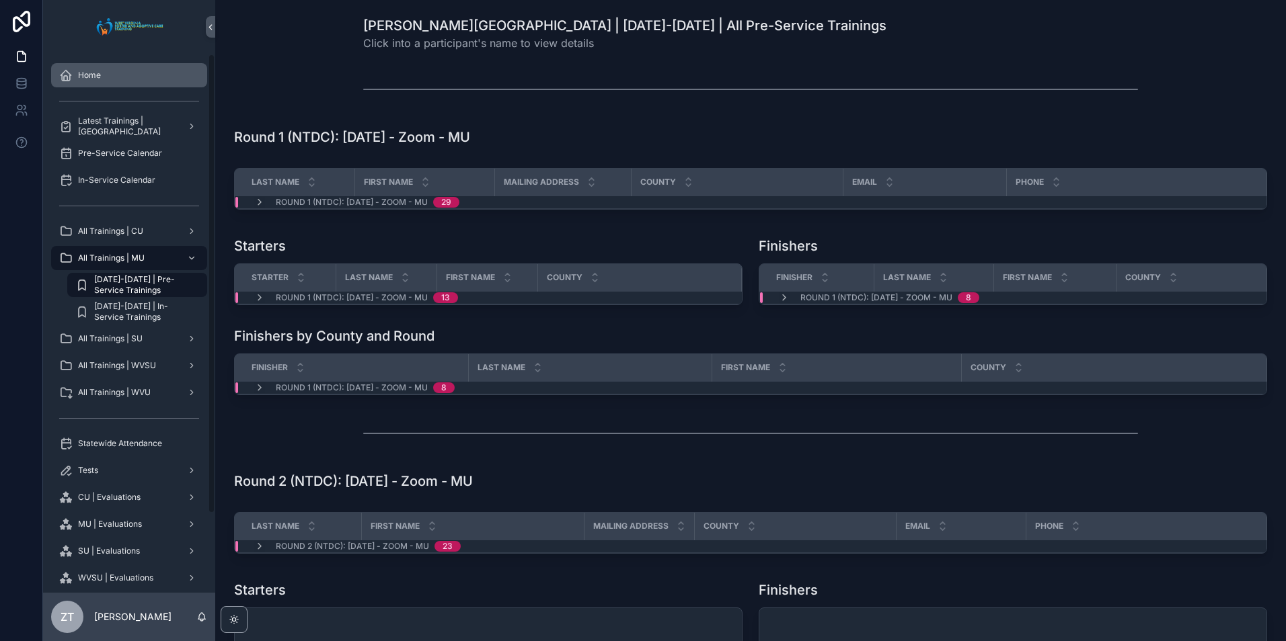
click at [124, 77] on div "Home" at bounding box center [129, 76] width 140 height 22
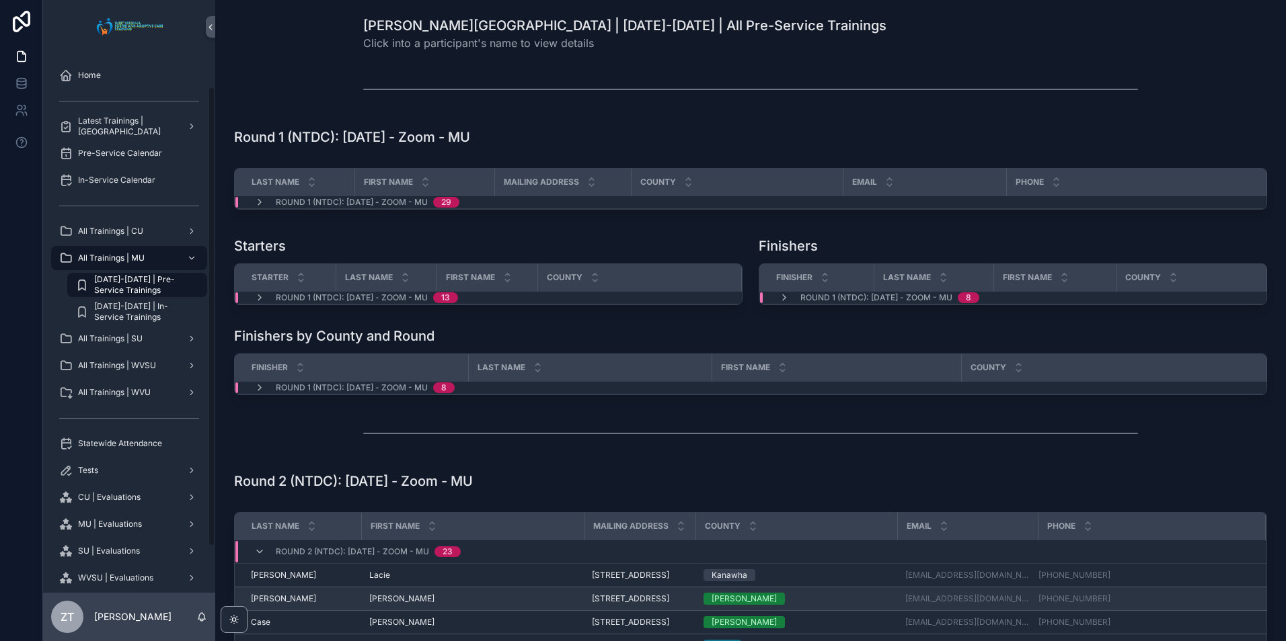
scroll to position [403, 0]
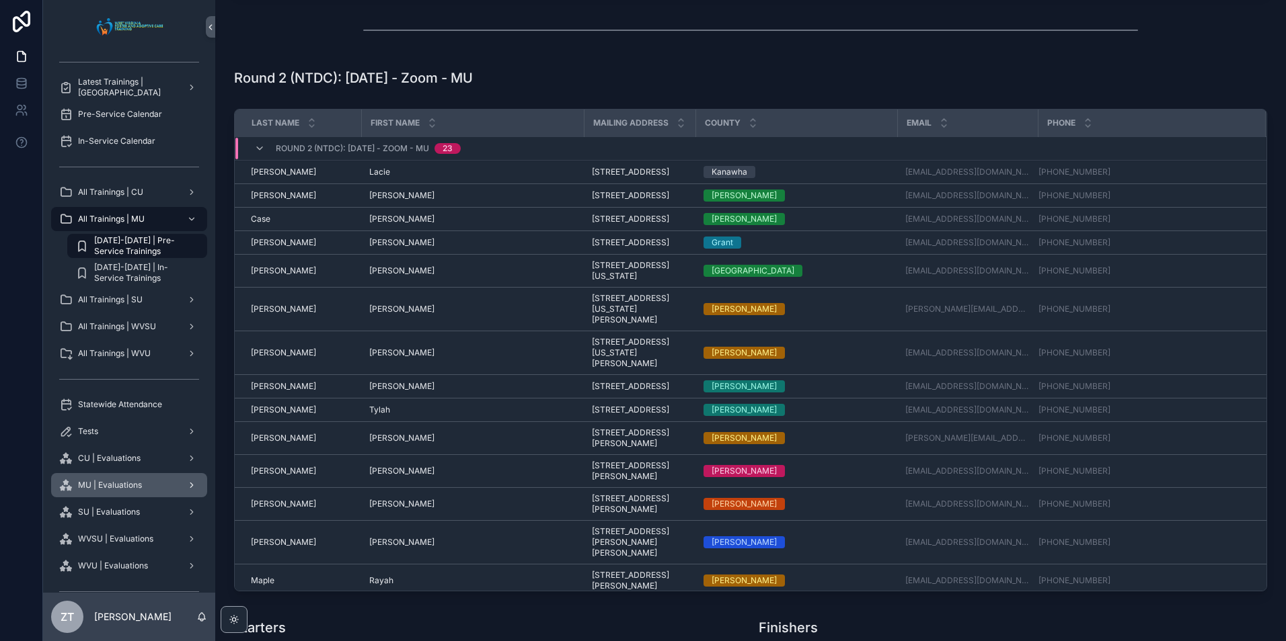
click at [112, 487] on span "MU | Evaluations" at bounding box center [110, 485] width 64 height 11
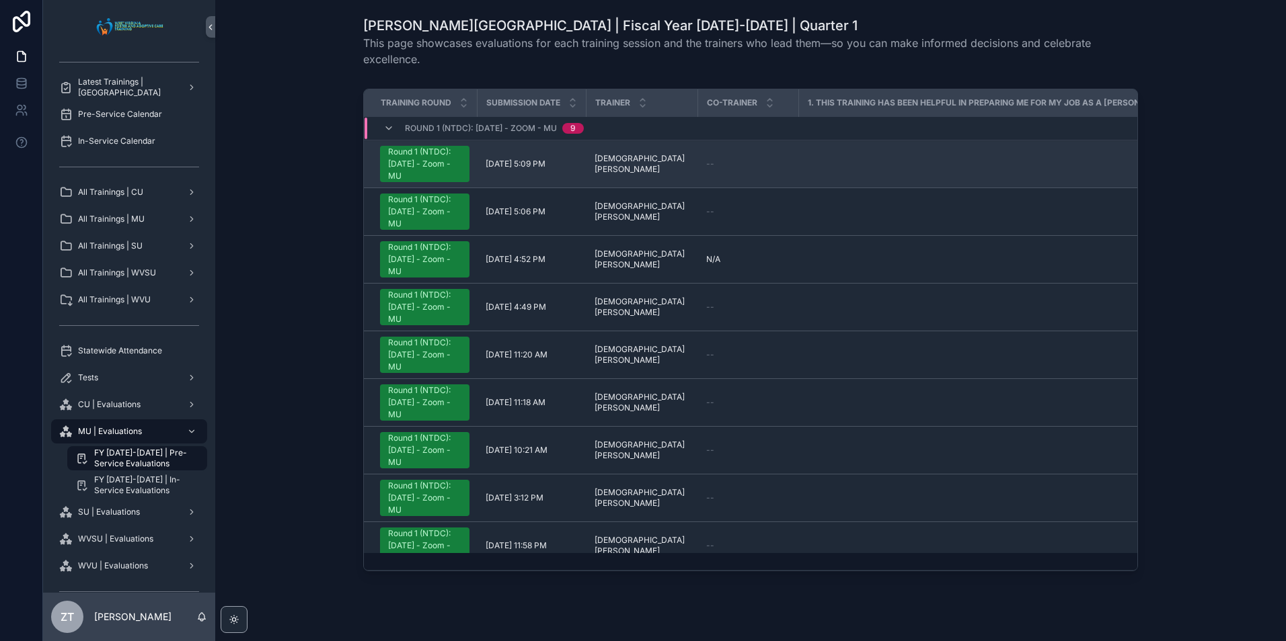
click at [438, 167] on div "Round 1 (NTDC): [DATE] - Zoom - MU" at bounding box center [424, 164] width 73 height 36
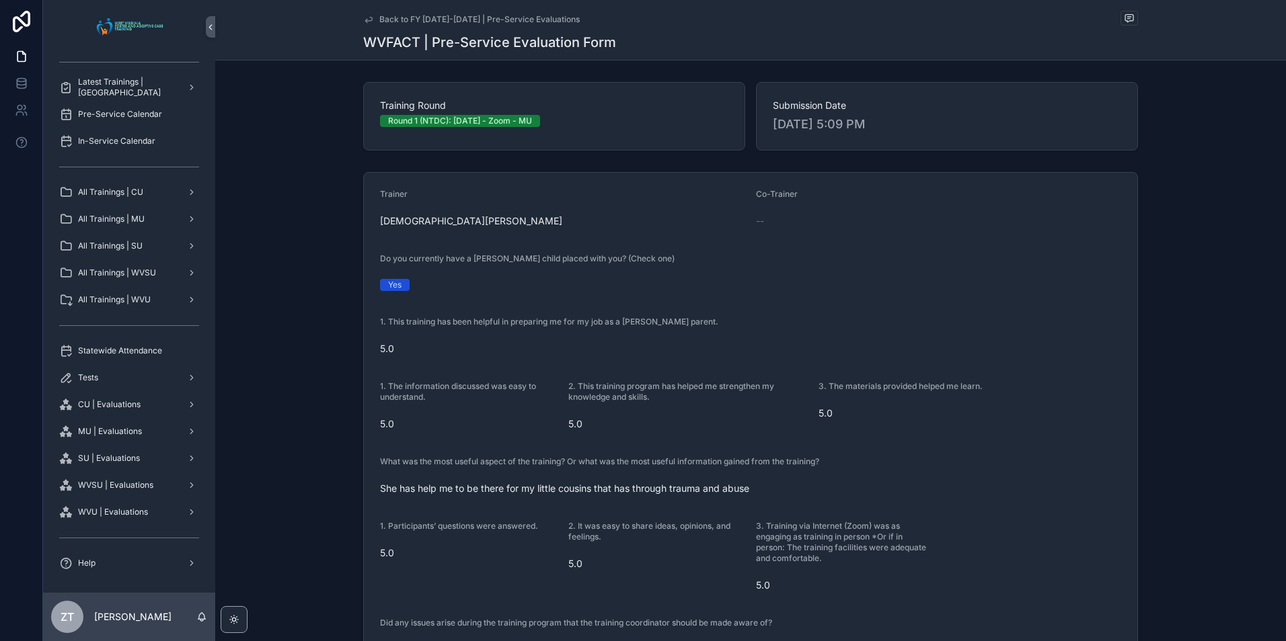
click at [364, 14] on icon "scrollable content" at bounding box center [368, 19] width 11 height 11
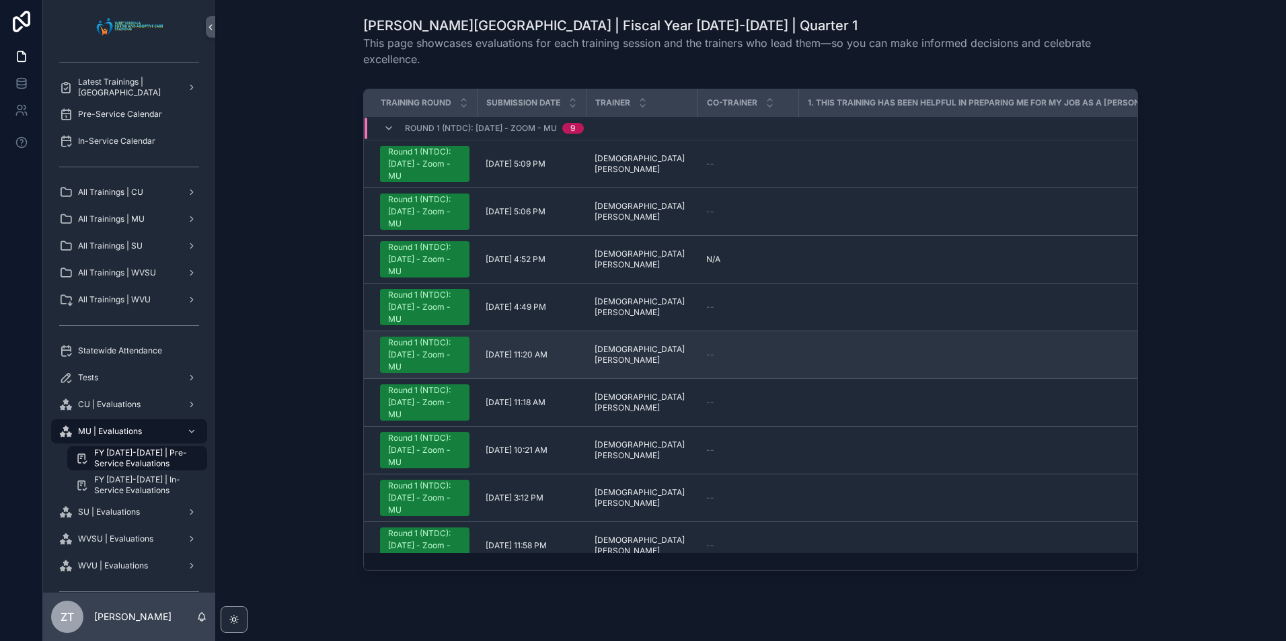
click at [433, 355] on div "Round 1 (NTDC): [DATE] - Zoom - MU" at bounding box center [424, 355] width 73 height 36
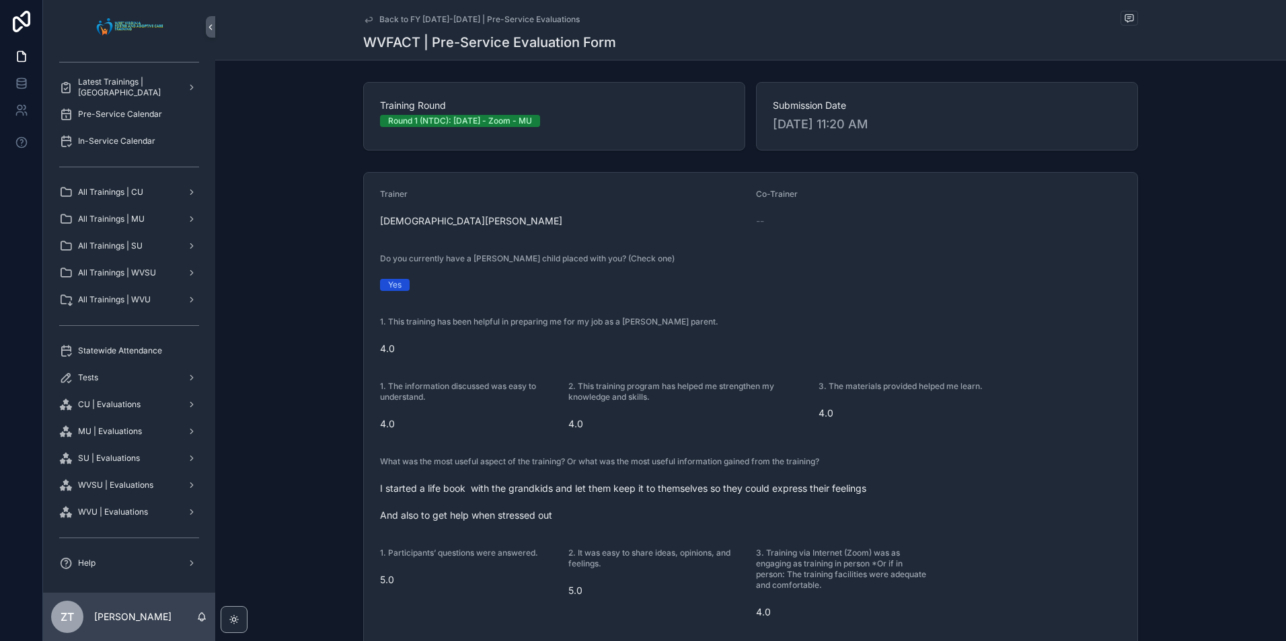
click at [365, 19] on icon "scrollable content" at bounding box center [368, 19] width 7 height 5
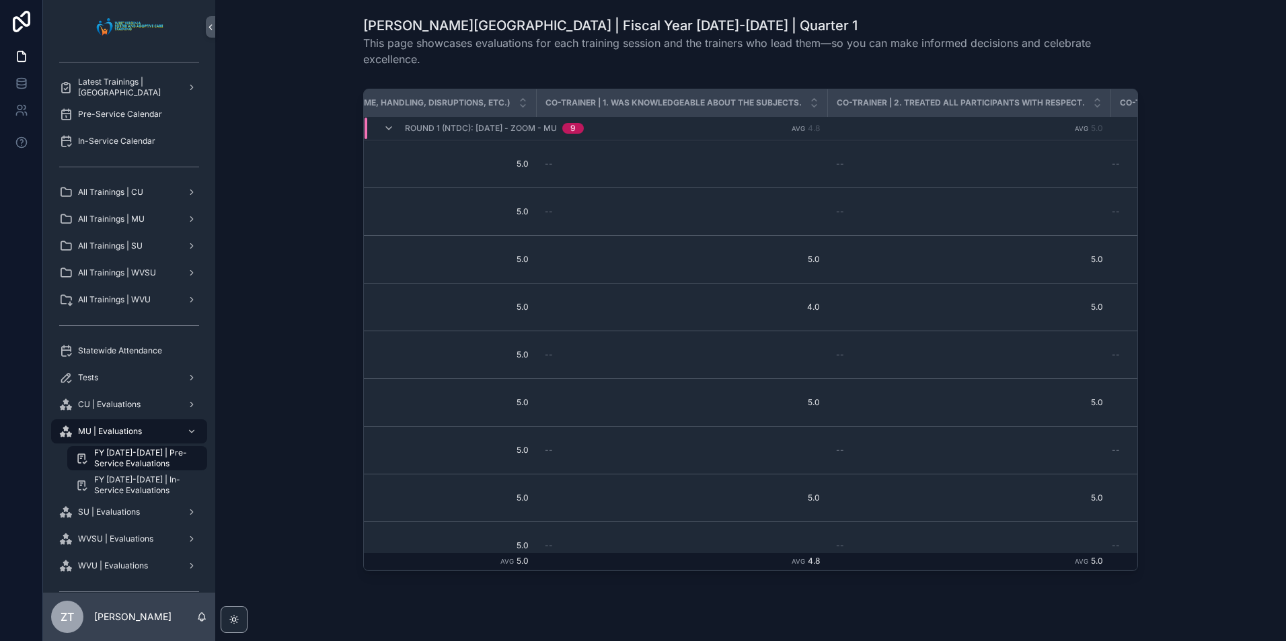
scroll to position [0, 3739]
drag, startPoint x: 1023, startPoint y: 102, endPoint x: 1087, endPoint y: 102, distance: 63.9
drag, startPoint x: 740, startPoint y: 104, endPoint x: 796, endPoint y: 104, distance: 55.8
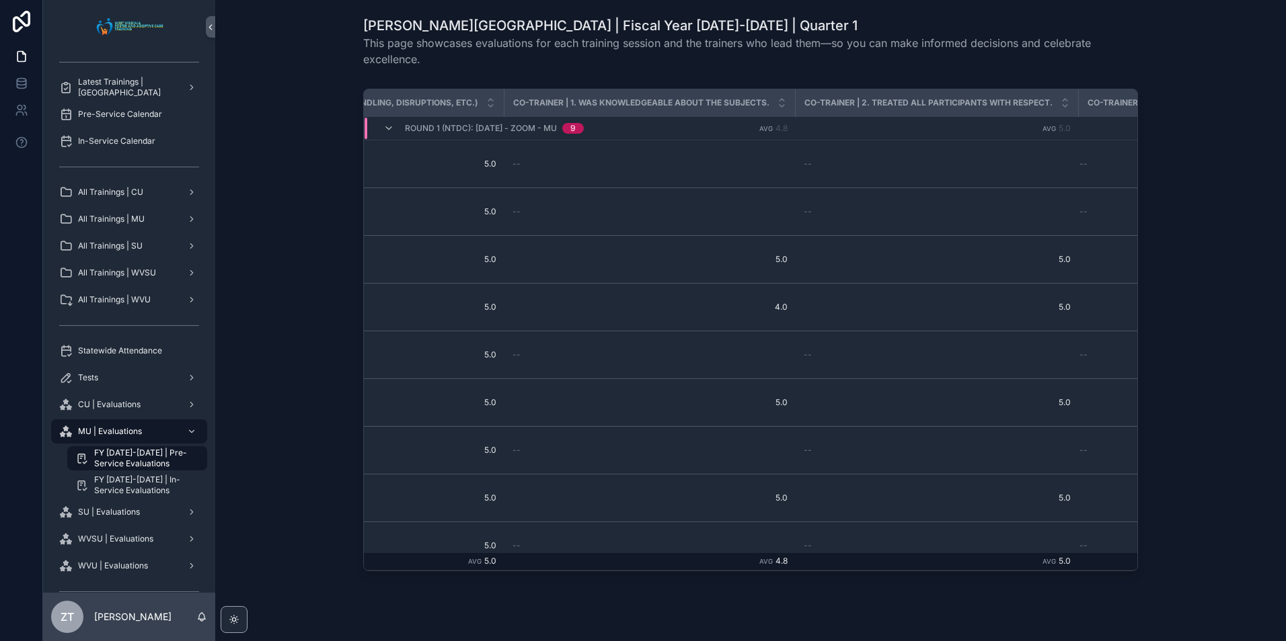
click at [779, 106] on icon "scrollable content" at bounding box center [781, 106] width 5 height 2
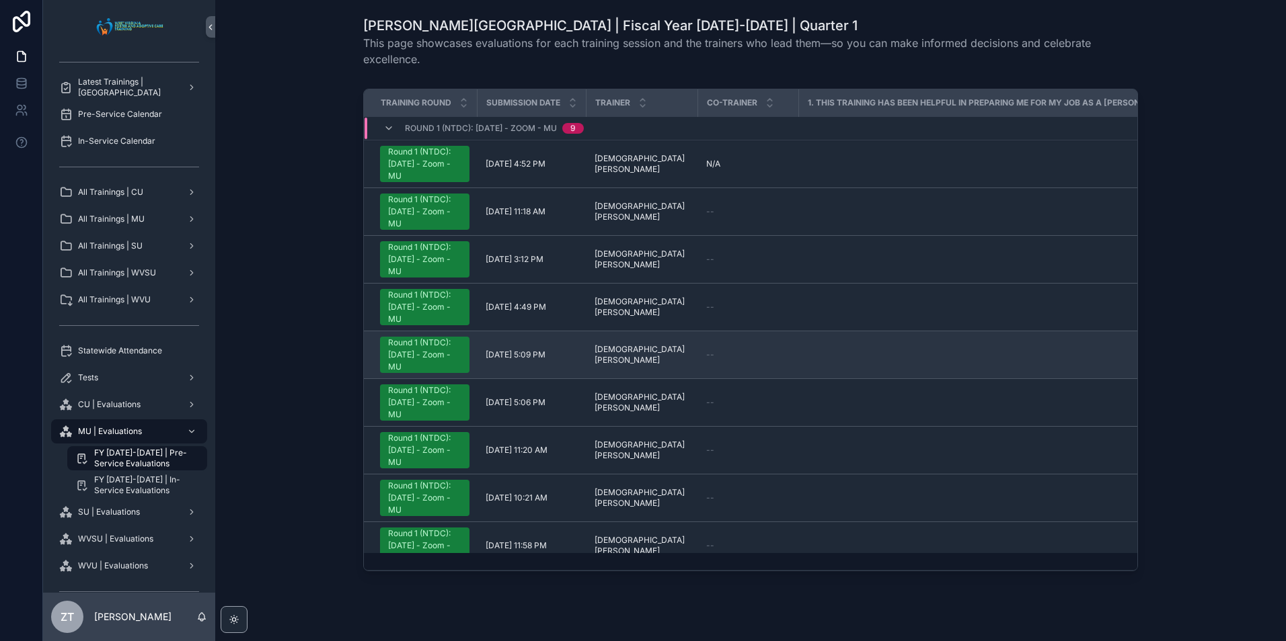
click at [418, 356] on div "Round 1 (NTDC): [DATE] - Zoom - MU" at bounding box center [424, 355] width 73 height 36
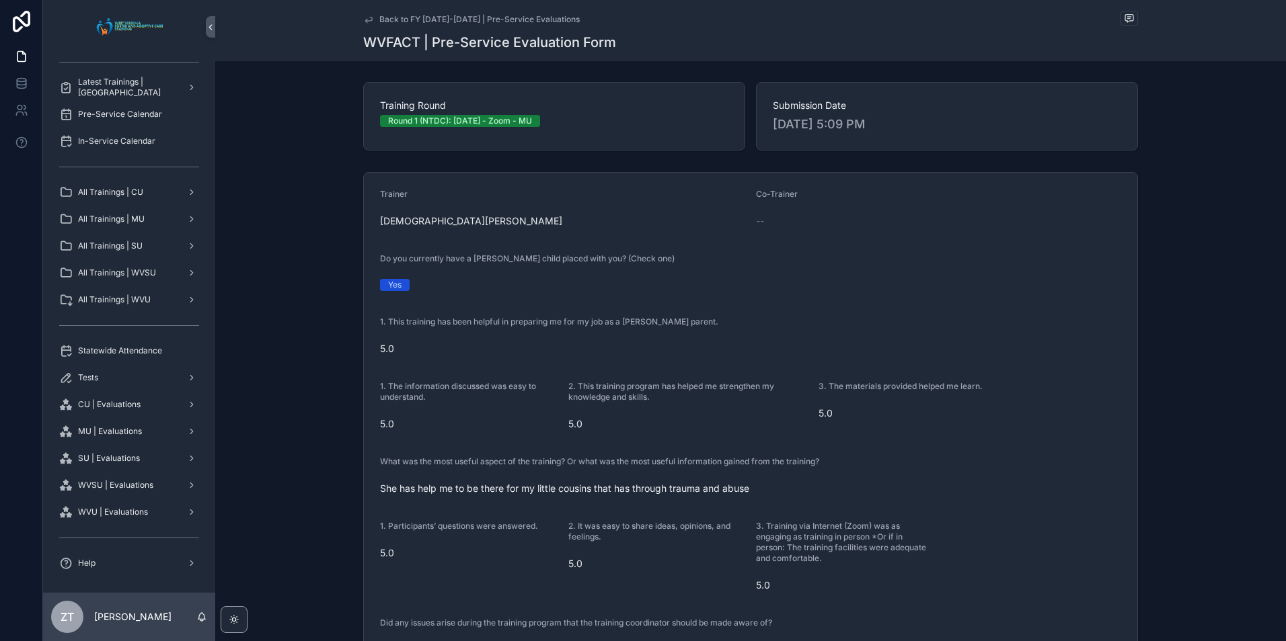
click at [364, 18] on icon "scrollable content" at bounding box center [368, 19] width 11 height 11
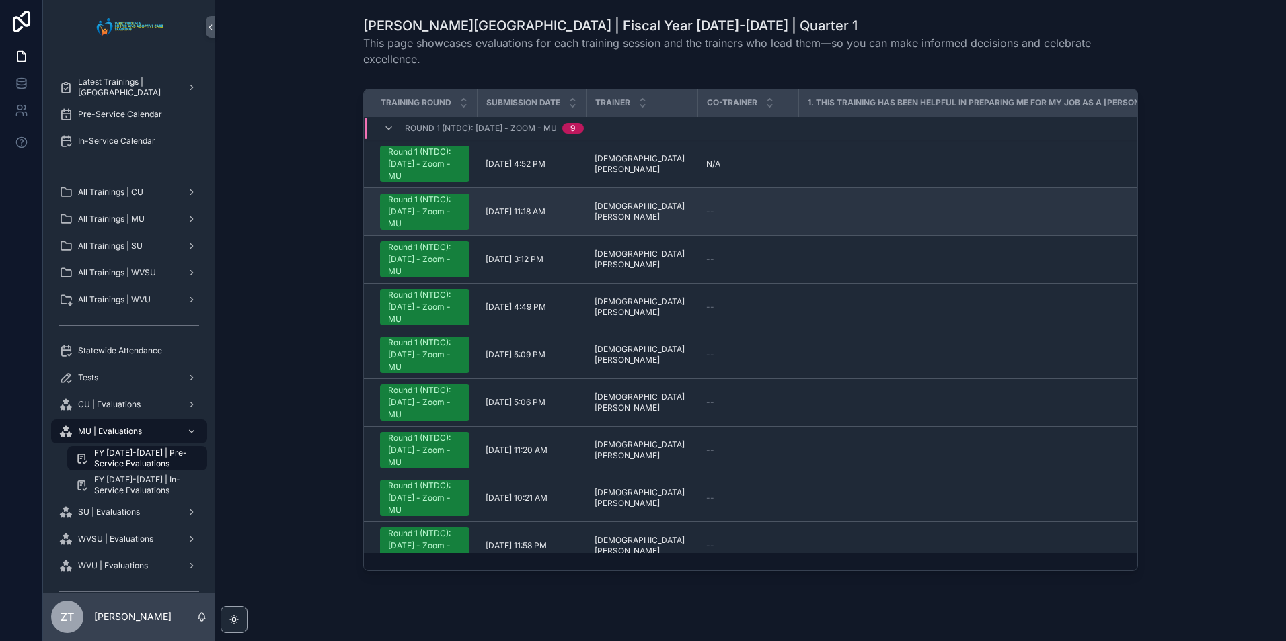
click at [424, 217] on div "Round 1 (NTDC): [DATE] - Zoom - MU" at bounding box center [424, 212] width 73 height 36
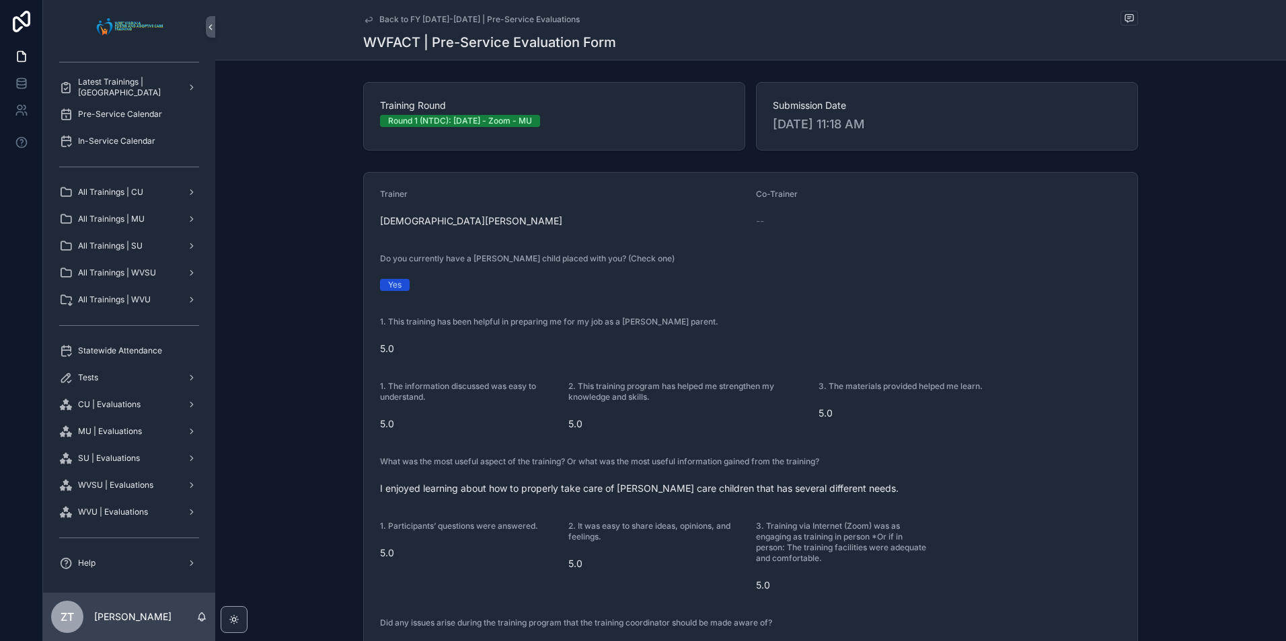
click at [366, 17] on icon "scrollable content" at bounding box center [368, 19] width 7 height 5
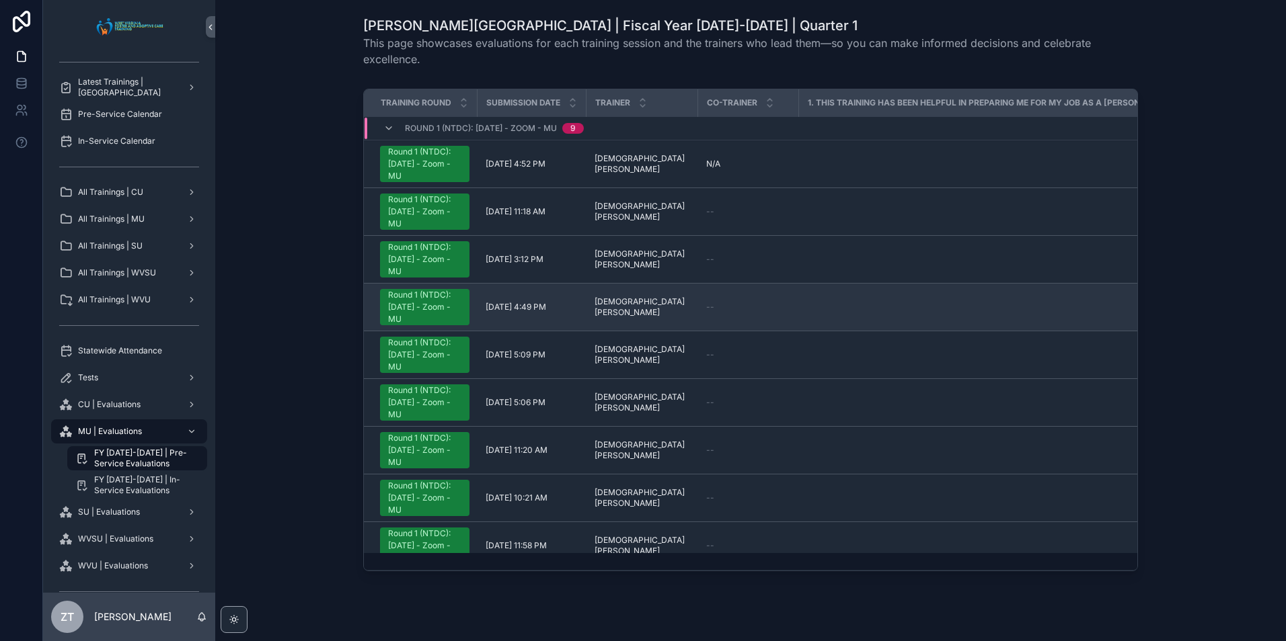
click at [412, 304] on div "Round 1 (NTDC): [DATE] - Zoom - MU" at bounding box center [424, 307] width 73 height 36
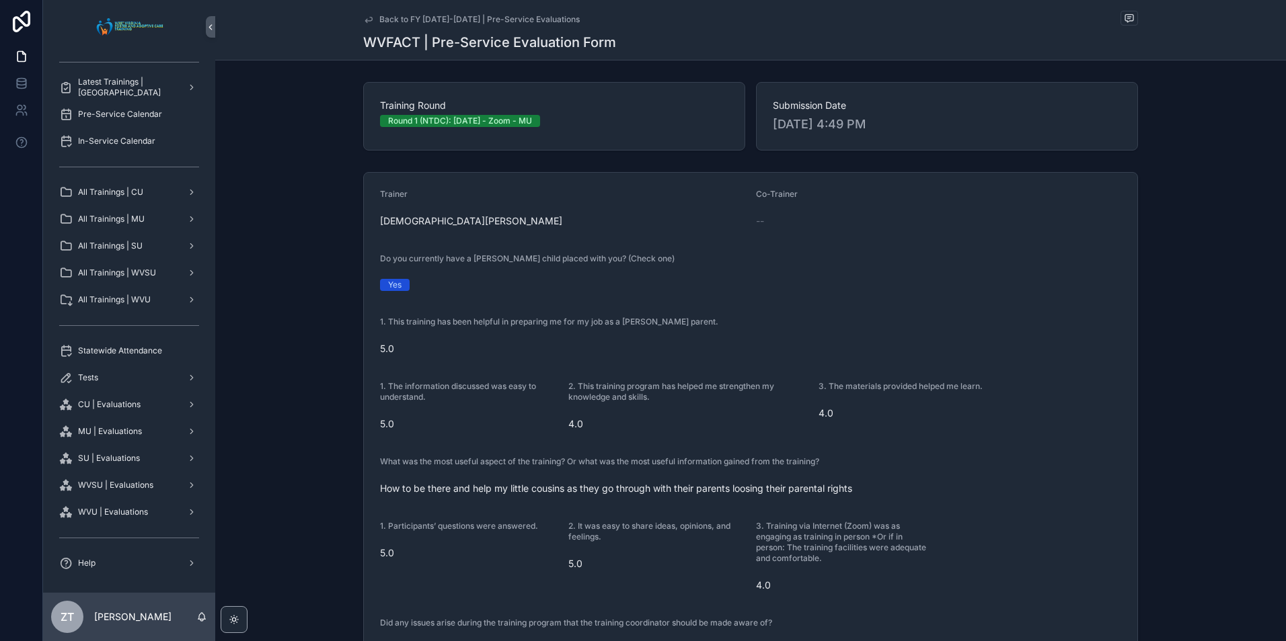
click at [419, 328] on div "1. This training has been helpful in preparing me for my job as a foster parent." at bounding box center [750, 325] width 741 height 16
click at [428, 394] on label "1. The information discussed was easy to understand." at bounding box center [469, 392] width 178 height 22
click at [620, 391] on span "2. This training program has helped me strengthen my knowledge and skills." at bounding box center [671, 391] width 206 height 21
click at [828, 387] on span "3. The materials provided helped me learn." at bounding box center [900, 386] width 164 height 10
click at [364, 22] on icon "scrollable content" at bounding box center [368, 19] width 11 height 11
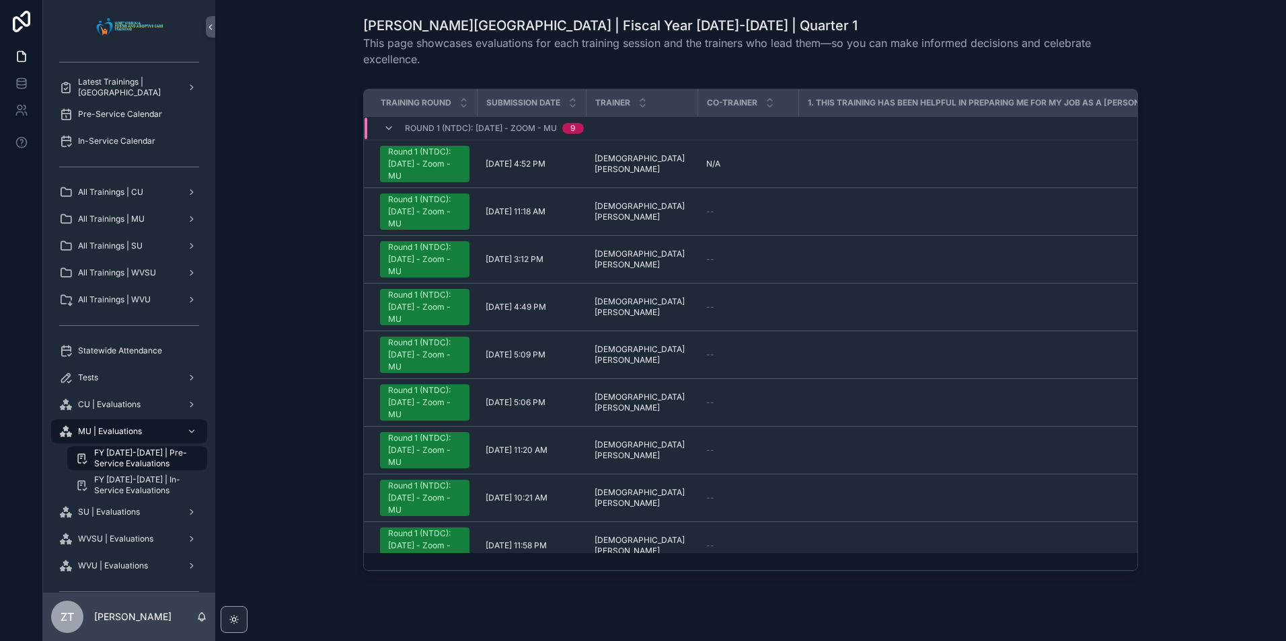
drag, startPoint x: 484, startPoint y: 563, endPoint x: 513, endPoint y: 563, distance: 28.9
click at [513, 563] on td "scrollable content" at bounding box center [531, 561] width 109 height 17
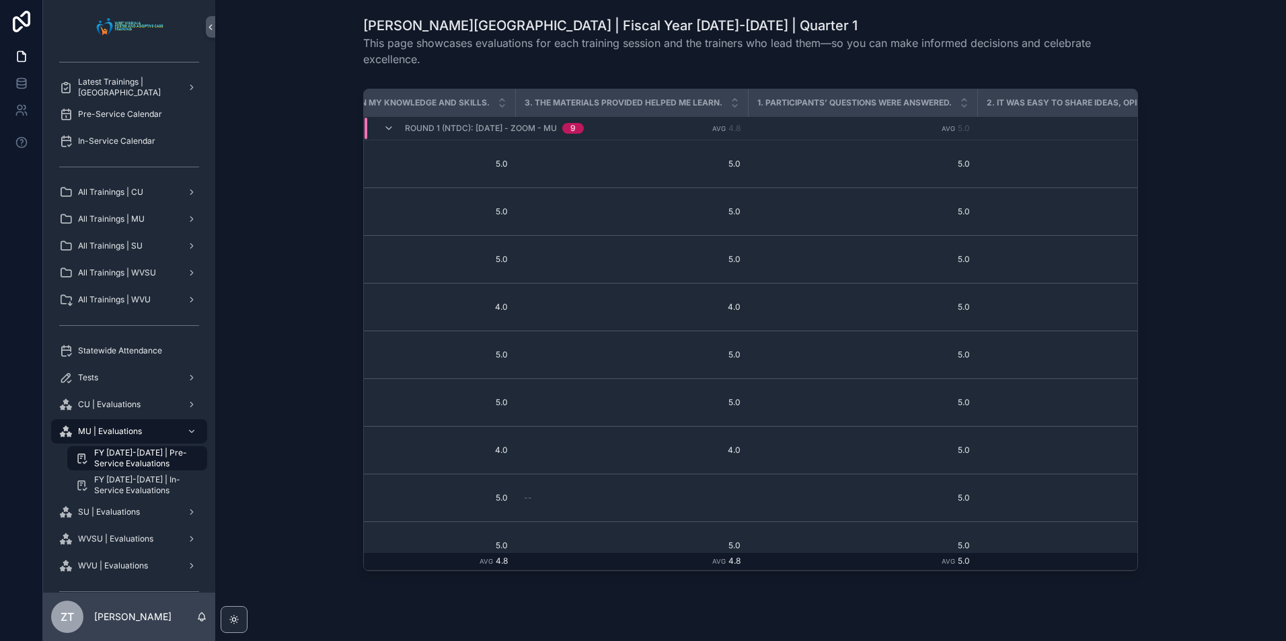
scroll to position [0, 1441]
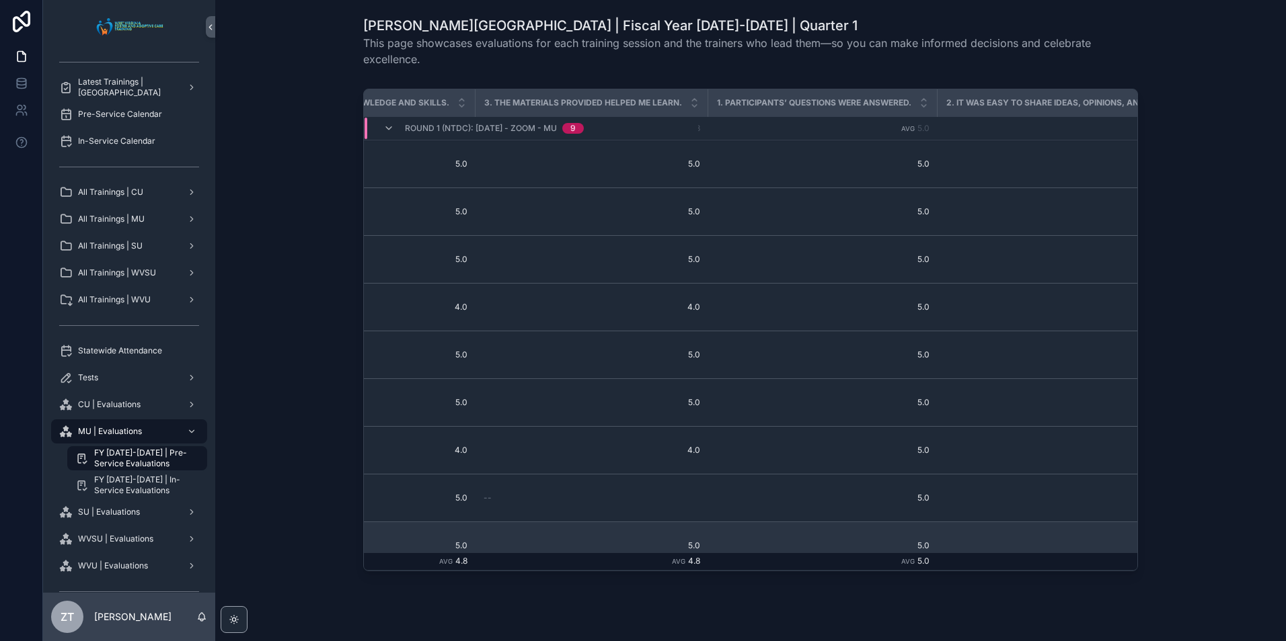
click at [723, 542] on span "5.0" at bounding box center [822, 546] width 213 height 11
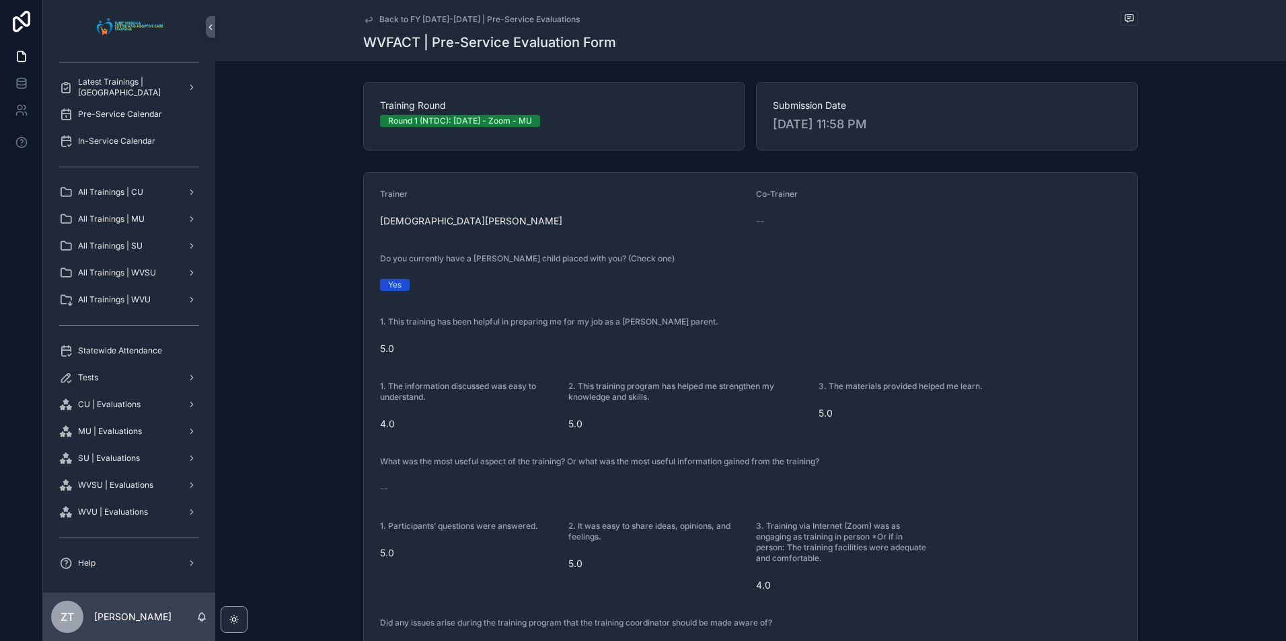
click at [368, 22] on icon "scrollable content" at bounding box center [368, 19] width 11 height 11
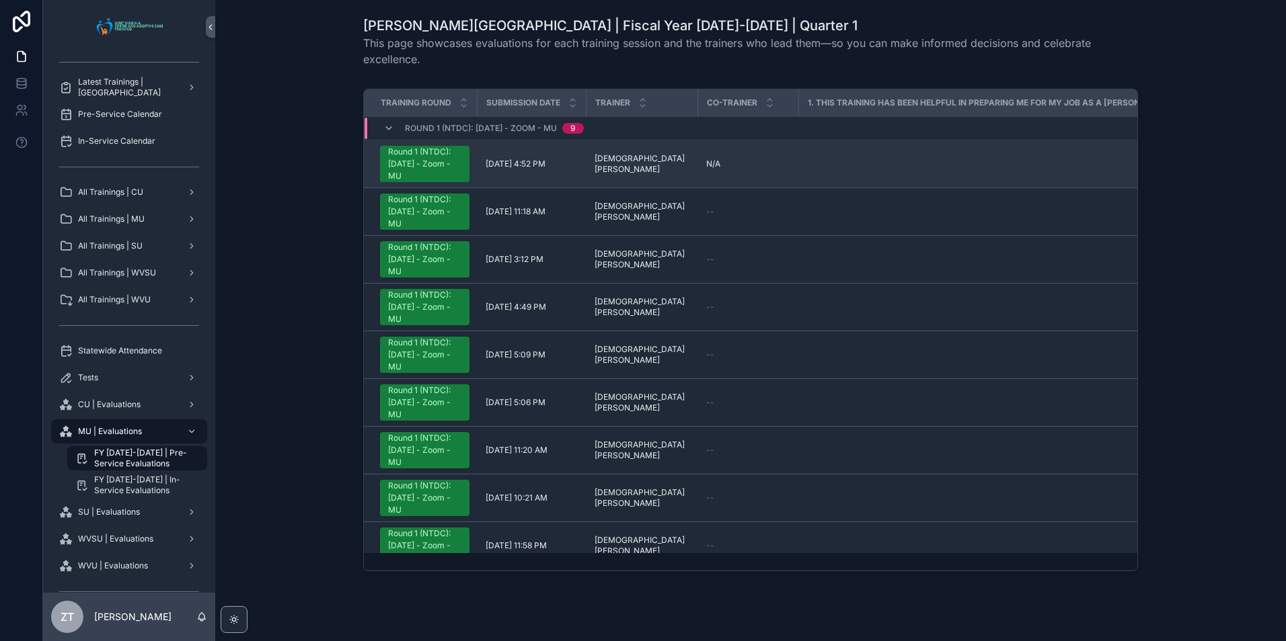
click at [437, 166] on div "Round 1 (NTDC): [DATE] - Zoom - MU" at bounding box center [424, 164] width 73 height 36
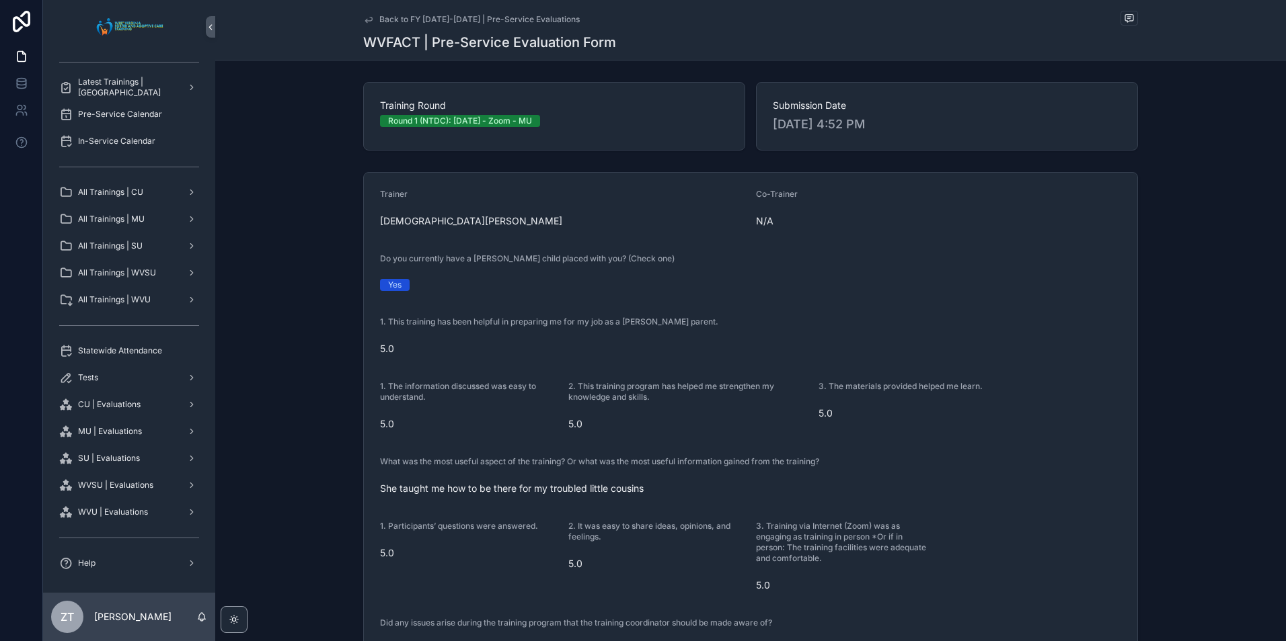
click at [364, 17] on icon "scrollable content" at bounding box center [368, 19] width 11 height 11
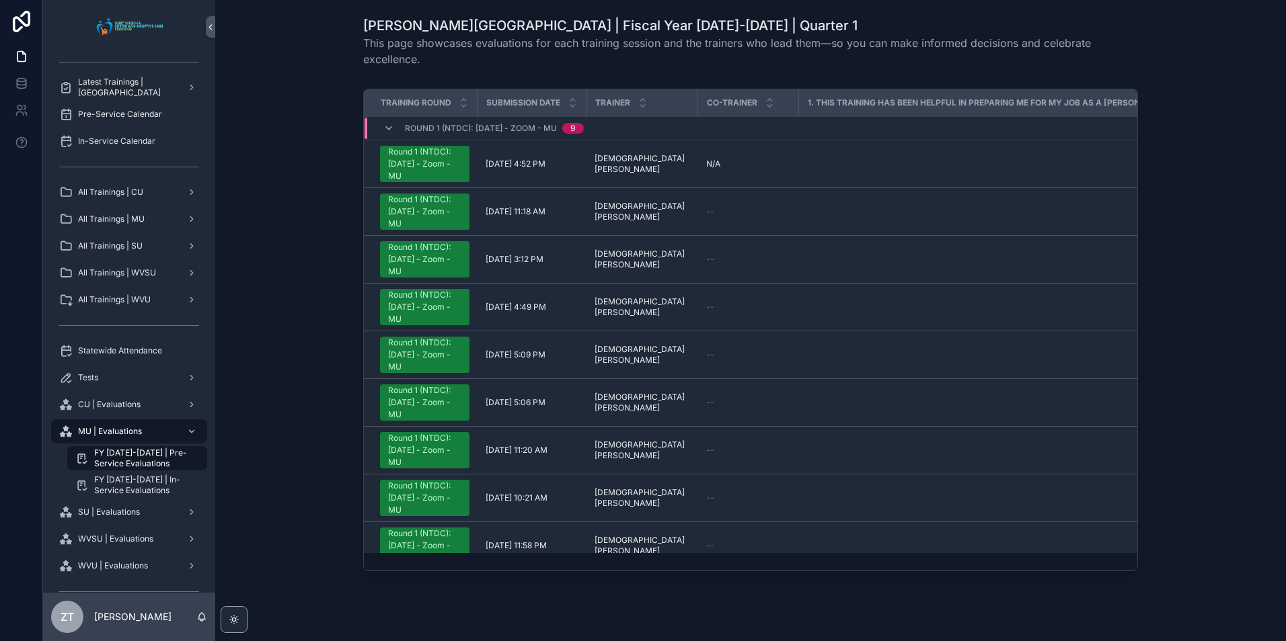
scroll to position [23, 0]
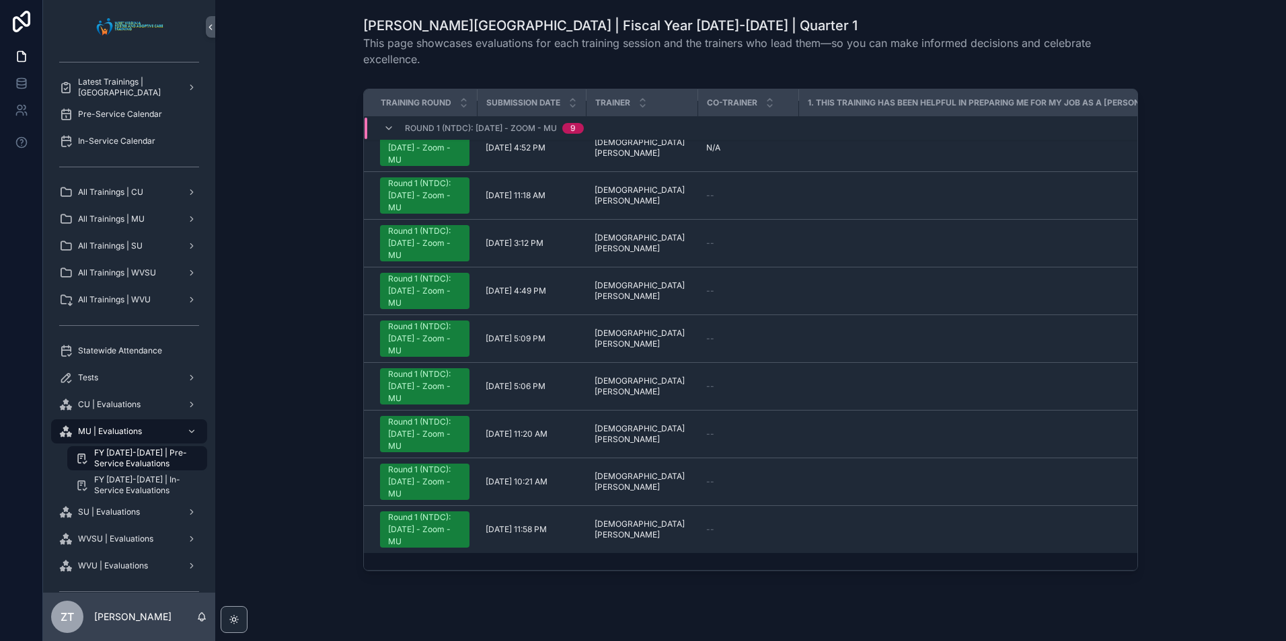
drag, startPoint x: 435, startPoint y: 563, endPoint x: 383, endPoint y: 555, distance: 52.4
click at [383, 555] on td "scrollable content" at bounding box center [421, 561] width 114 height 17
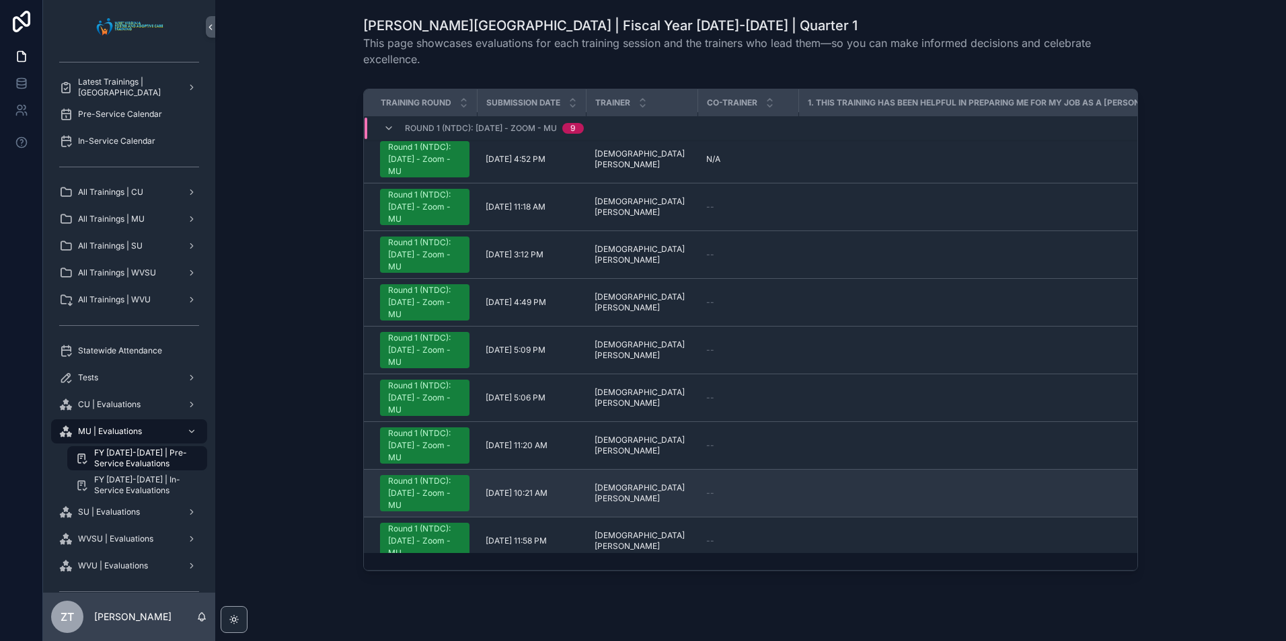
scroll to position [0, 0]
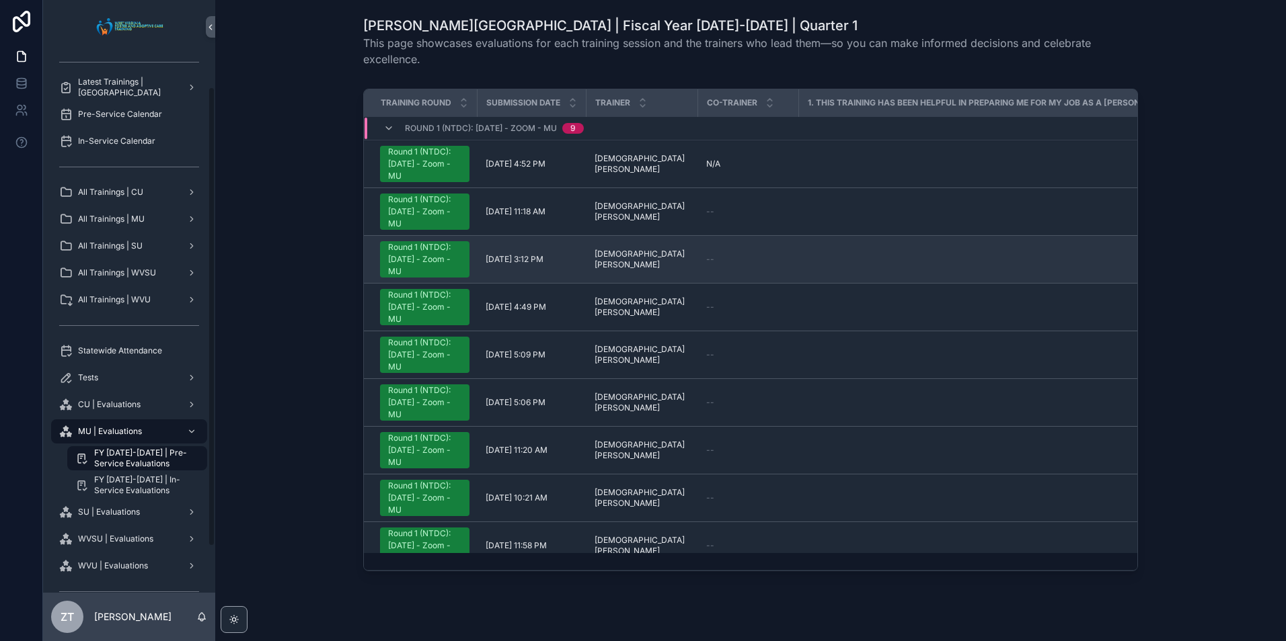
click at [415, 261] on div "Round 1 (NTDC): [DATE] - Zoom - MU" at bounding box center [424, 259] width 73 height 36
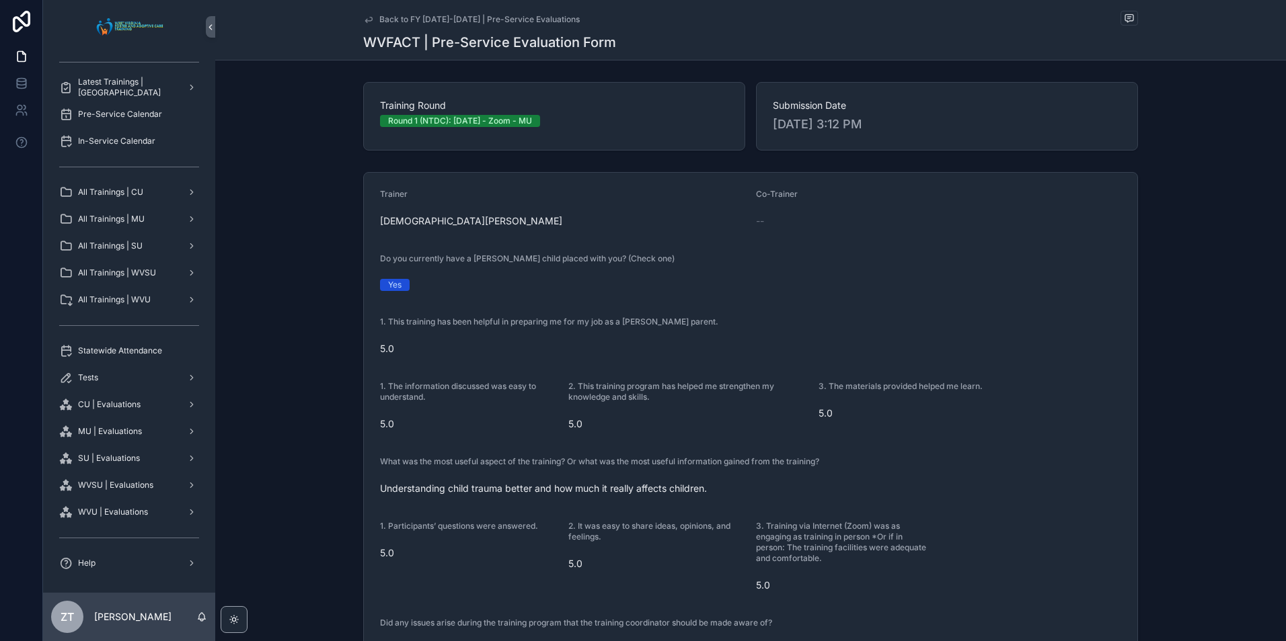
click at [363, 17] on icon "scrollable content" at bounding box center [368, 19] width 11 height 11
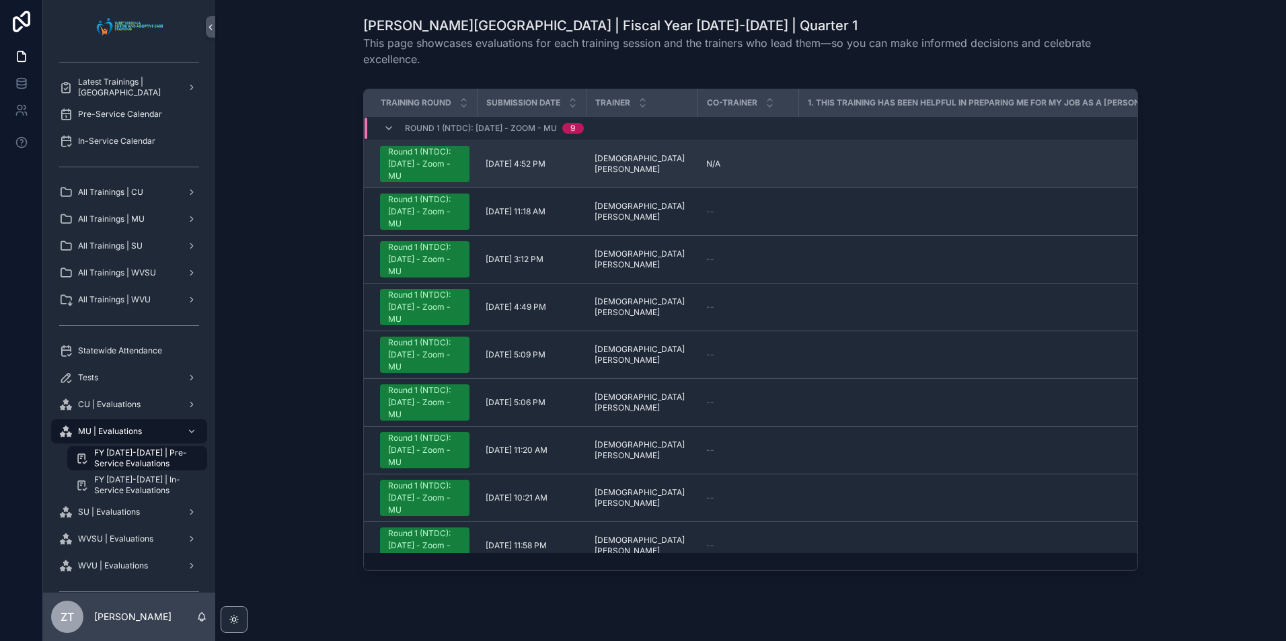
click at [419, 164] on div "Round 1 (NTDC): [DATE] - Zoom - MU" at bounding box center [424, 164] width 73 height 36
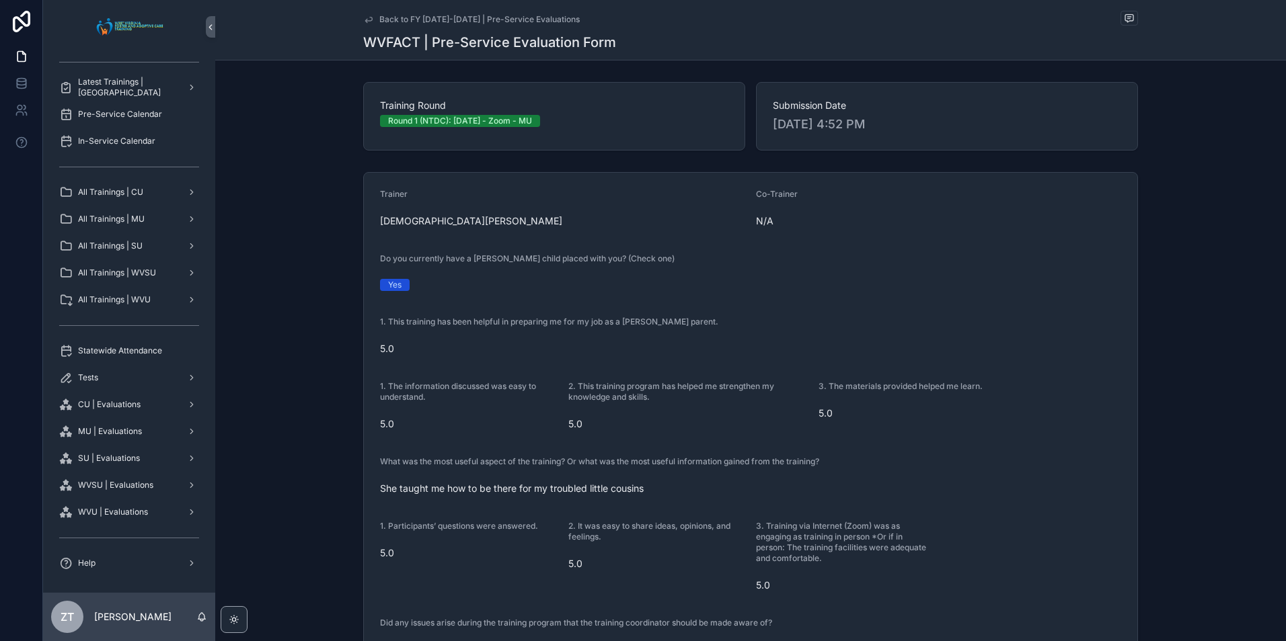
click at [366, 18] on icon "scrollable content" at bounding box center [368, 19] width 11 height 11
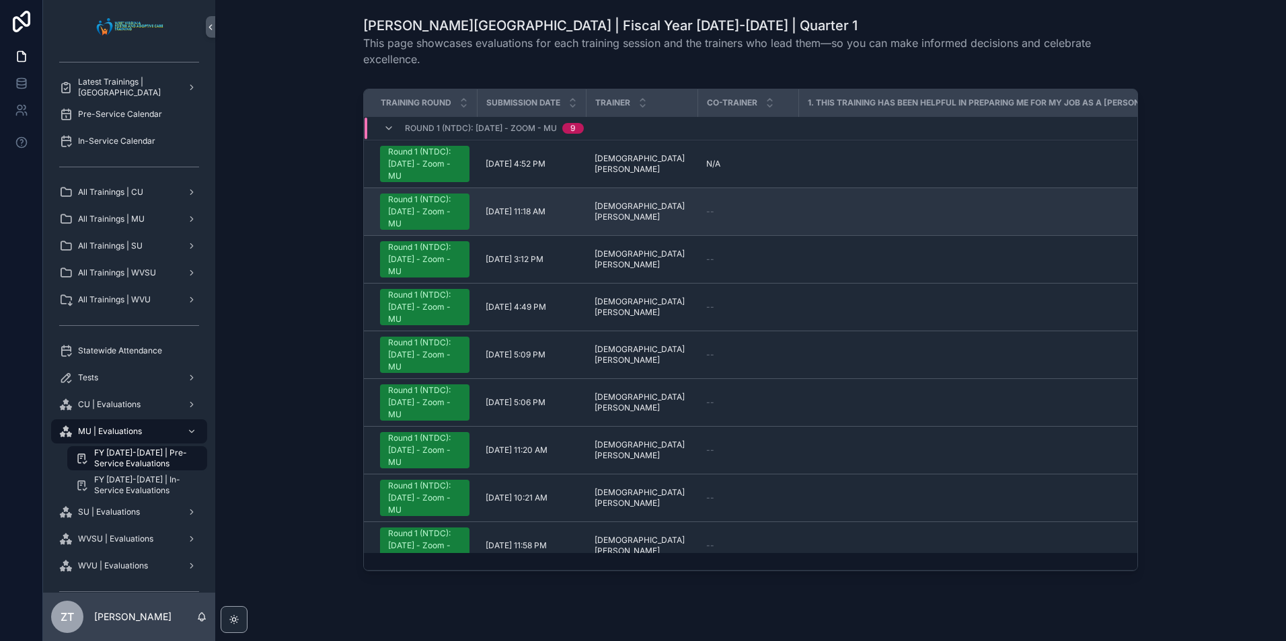
click at [419, 198] on div "Round 1 (NTDC): [DATE] - Zoom - MU" at bounding box center [424, 212] width 73 height 36
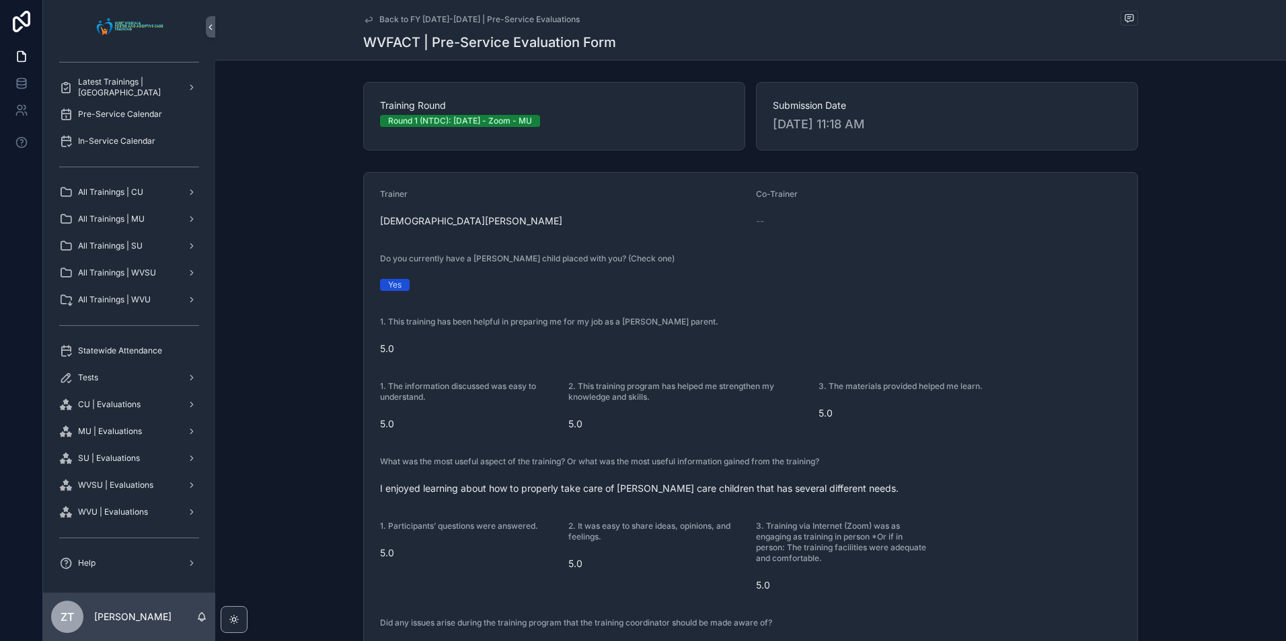
click at [365, 20] on icon "scrollable content" at bounding box center [368, 19] width 7 height 5
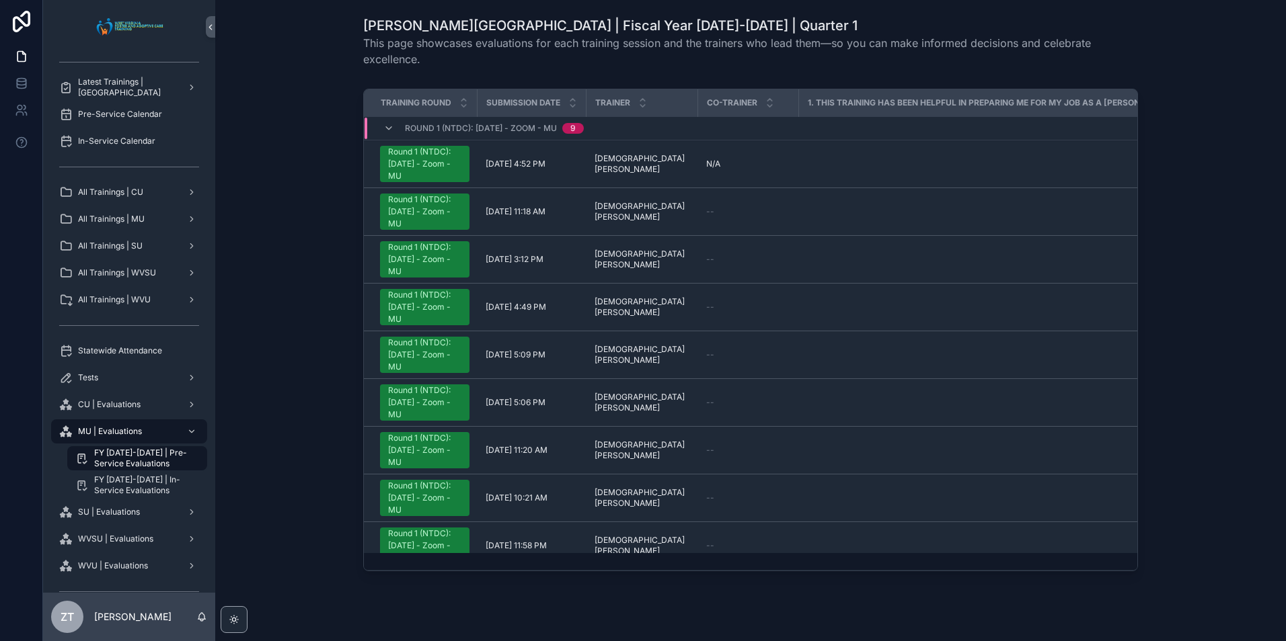
click at [423, 262] on div "Round 1 (NTDC): [DATE] - Zoom - MU" at bounding box center [424, 259] width 73 height 36
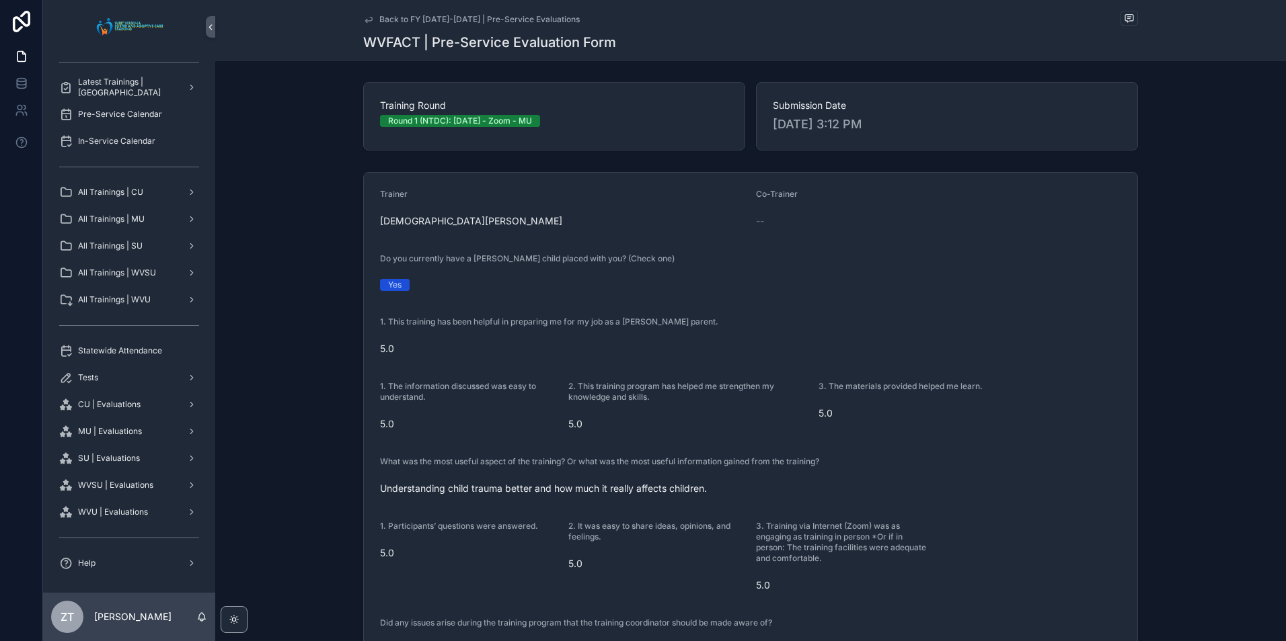
click at [365, 19] on icon "scrollable content" at bounding box center [368, 19] width 11 height 11
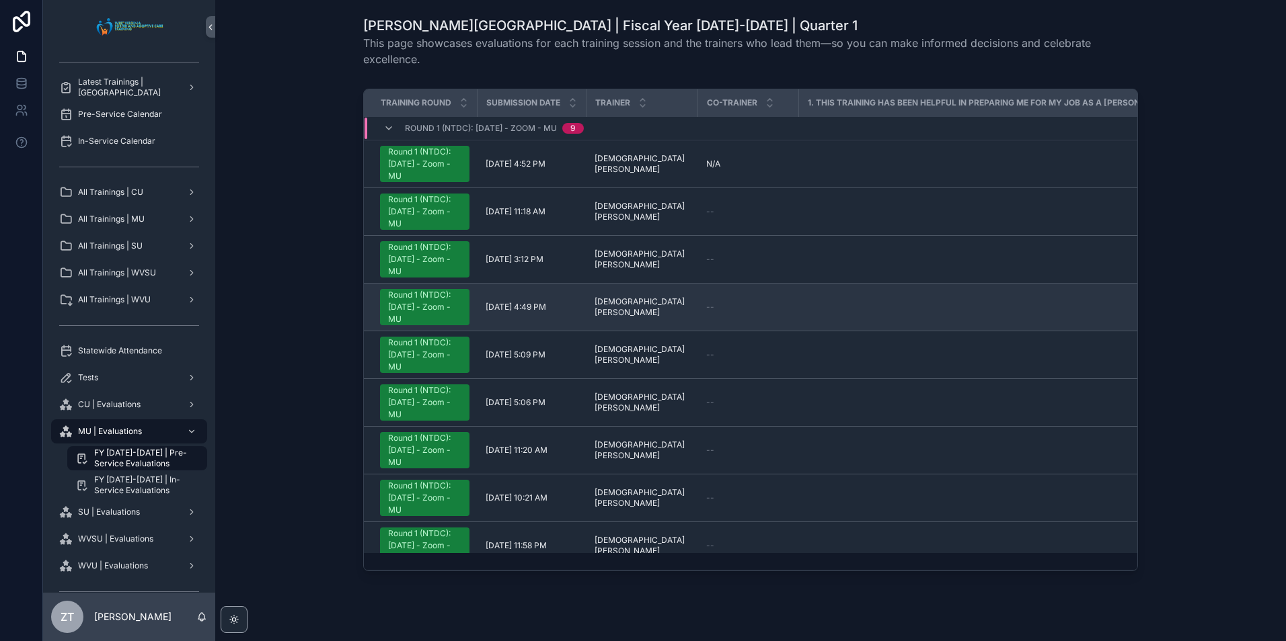
click at [420, 292] on div "Round 1 (NTDC): [DATE] - Zoom - MU" at bounding box center [424, 307] width 73 height 36
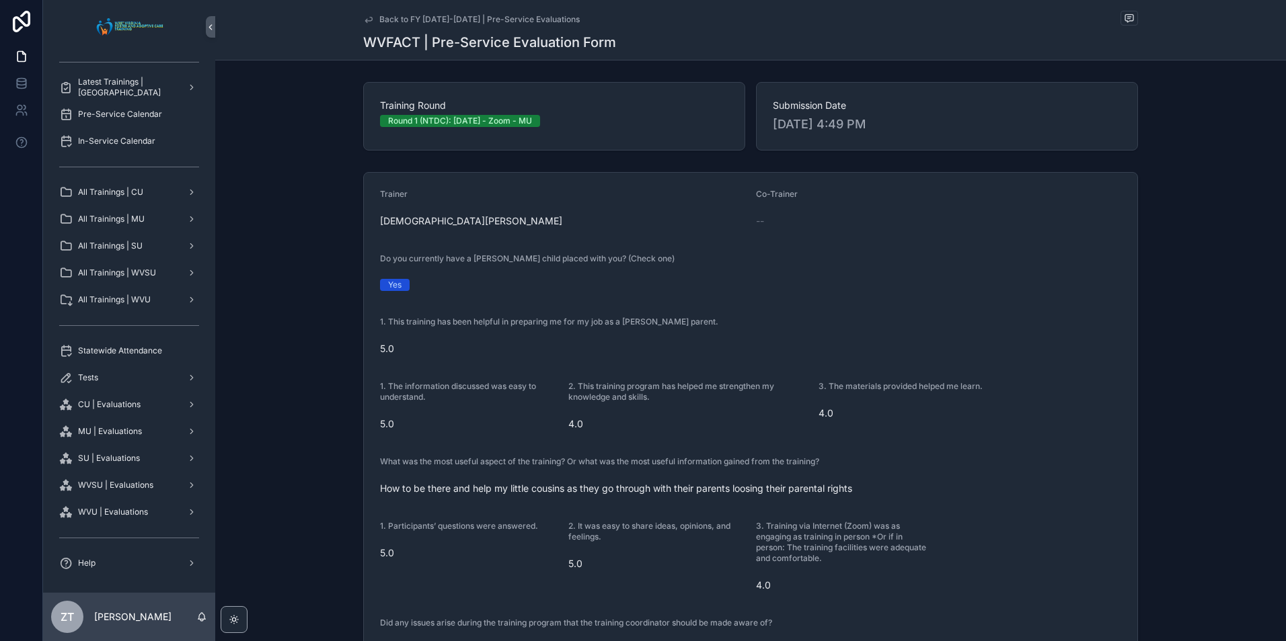
click at [363, 18] on icon "scrollable content" at bounding box center [368, 19] width 11 height 11
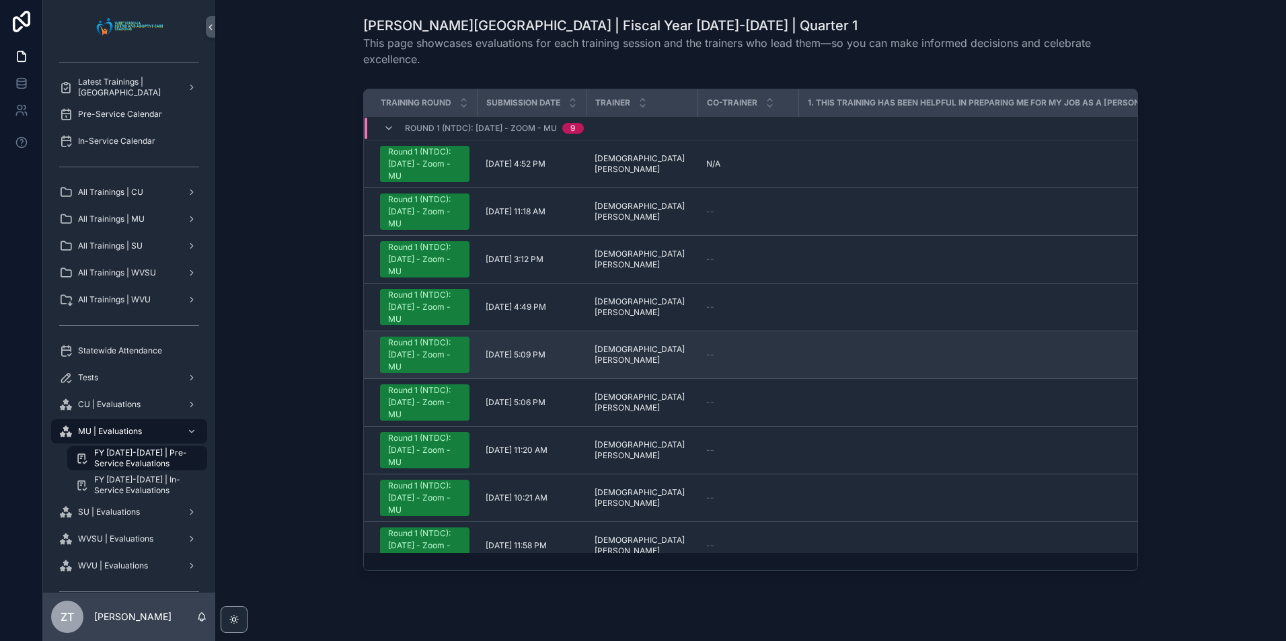
click at [393, 359] on div "Round 1 (NTDC): [DATE] - Zoom - MU" at bounding box center [424, 355] width 73 height 36
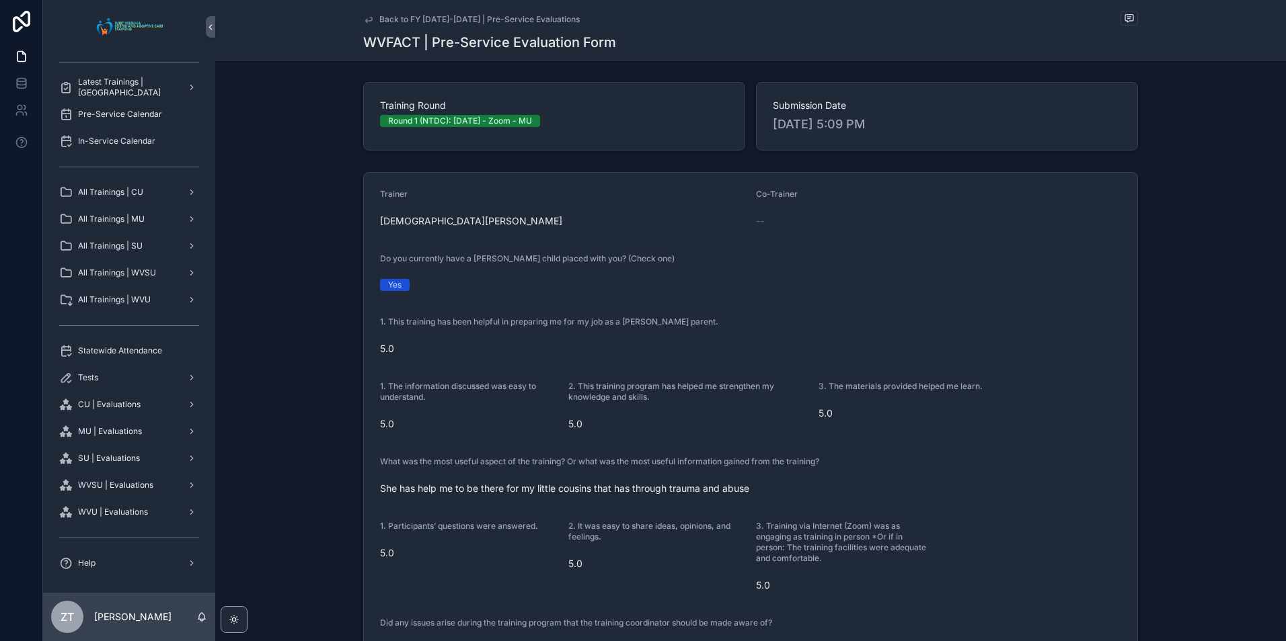
click at [363, 16] on icon "scrollable content" at bounding box center [368, 19] width 11 height 11
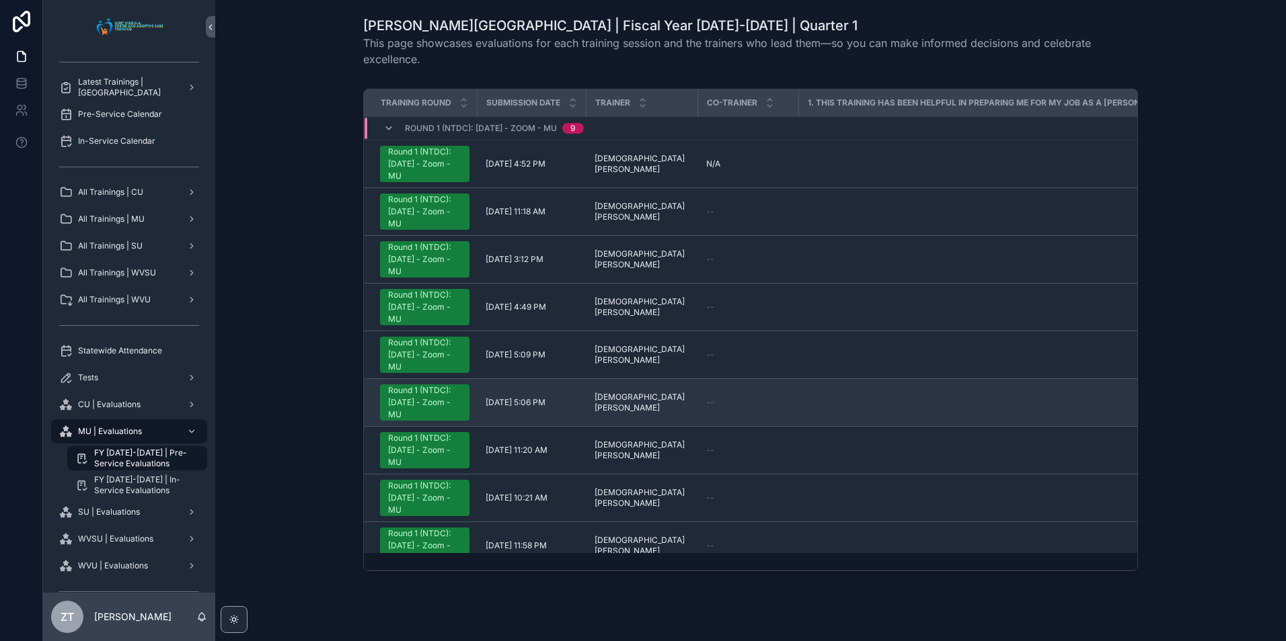
click at [407, 401] on div "Round 1 (NTDC): [DATE] - Zoom - MU" at bounding box center [424, 403] width 73 height 36
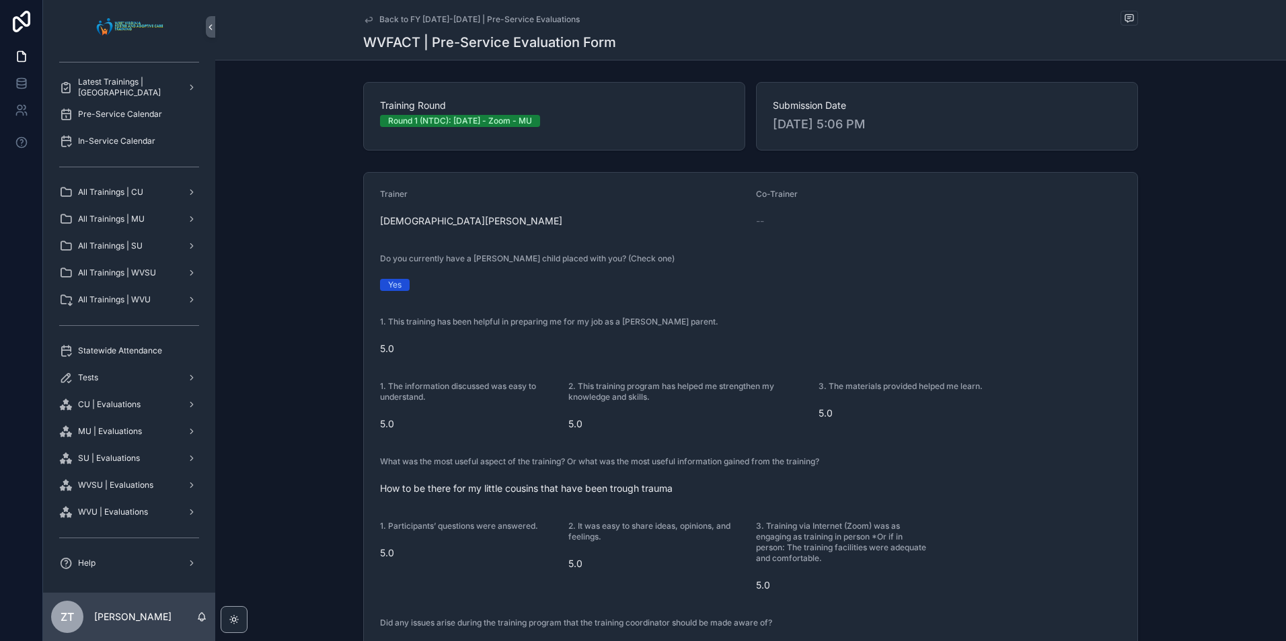
click at [363, 24] on icon "scrollable content" at bounding box center [368, 19] width 11 height 11
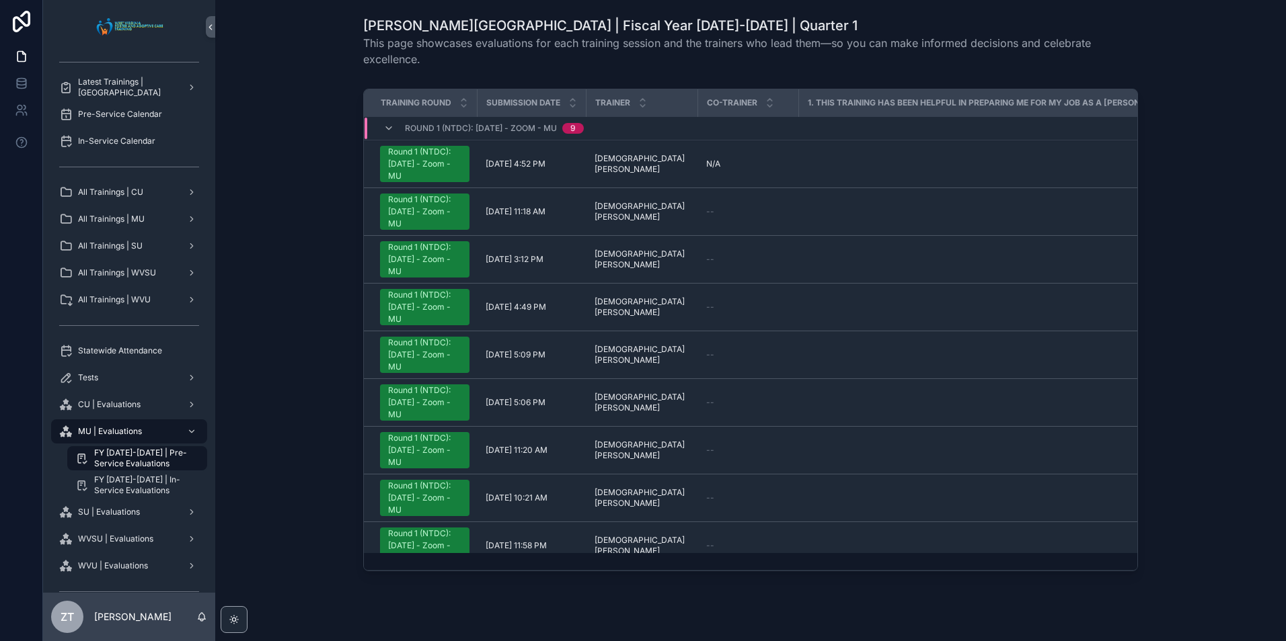
scroll to position [48, 0]
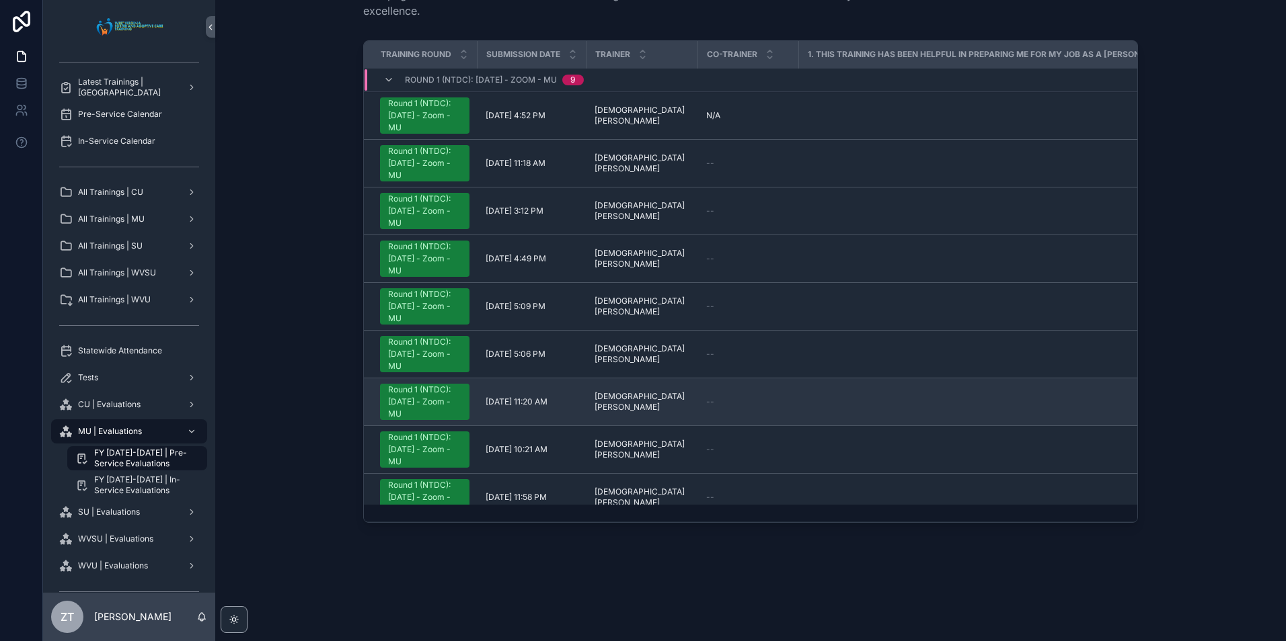
click at [416, 411] on div "Round 1 (NTDC): [DATE] - Zoom - MU" at bounding box center [424, 402] width 73 height 36
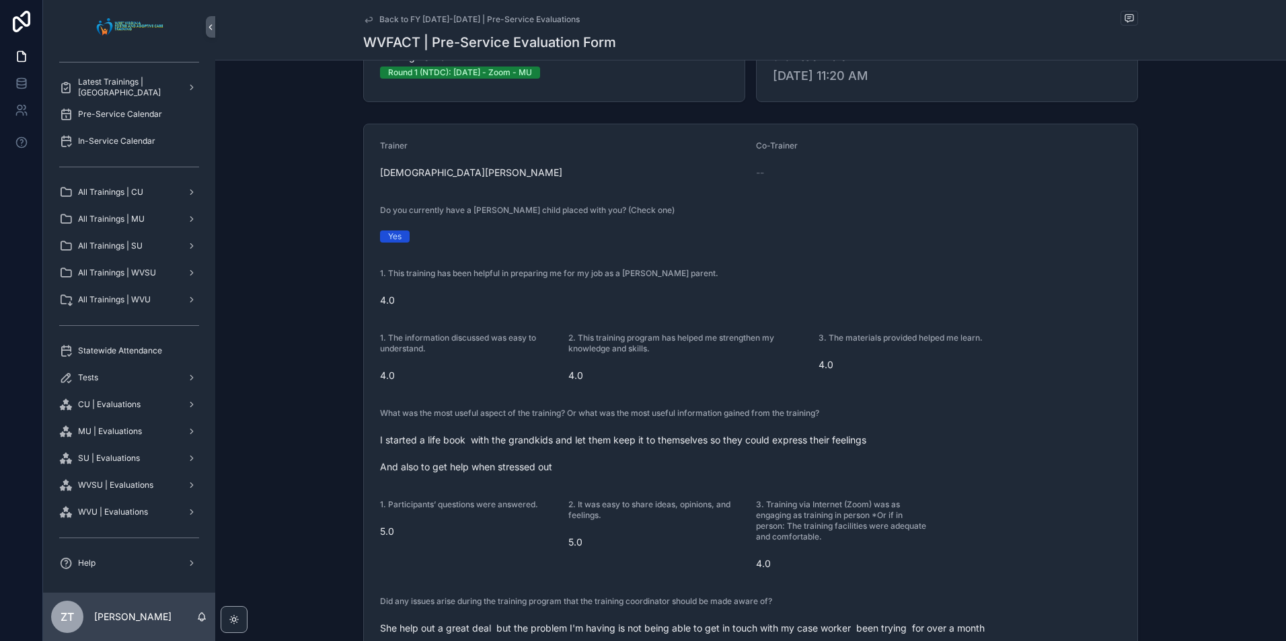
click at [365, 19] on icon "scrollable content" at bounding box center [368, 19] width 7 height 5
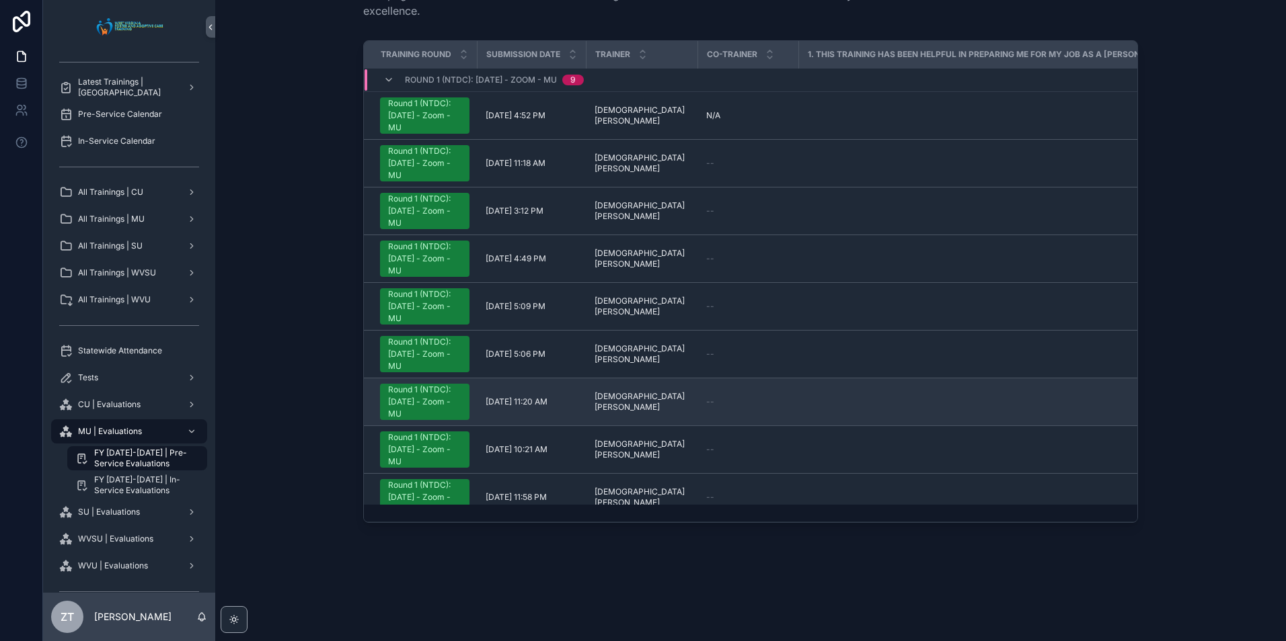
click at [424, 409] on div "Round 1 (NTDC): [DATE] - Zoom - MU" at bounding box center [424, 402] width 73 height 36
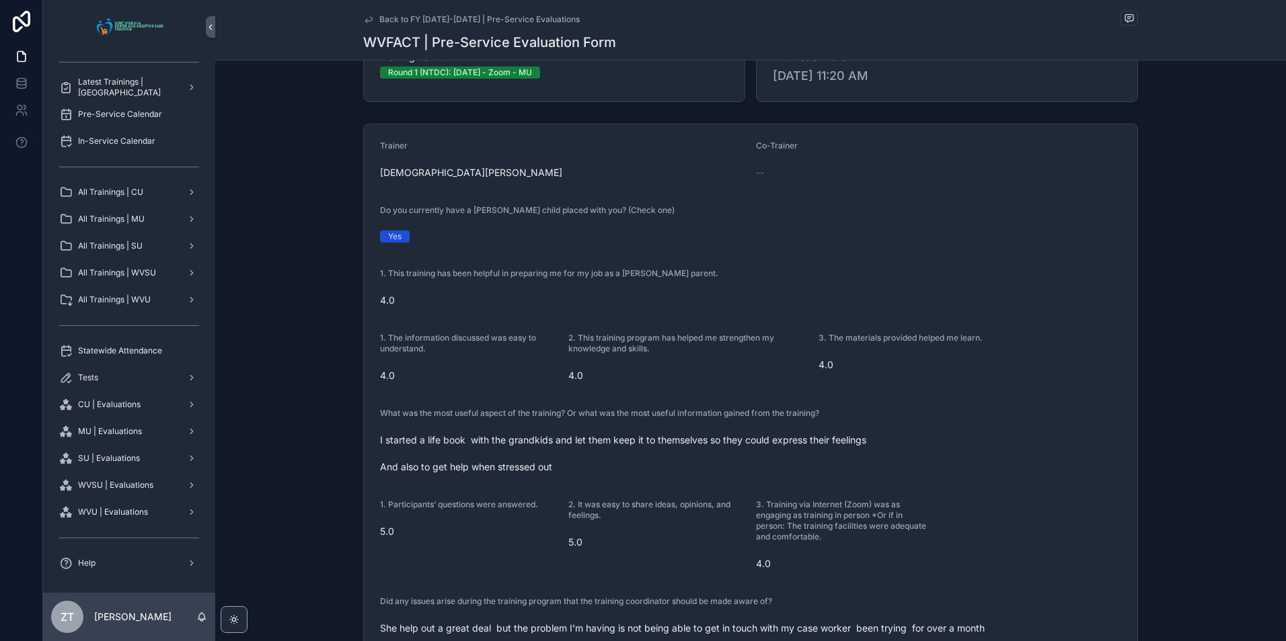
click at [367, 17] on icon "scrollable content" at bounding box center [368, 19] width 7 height 5
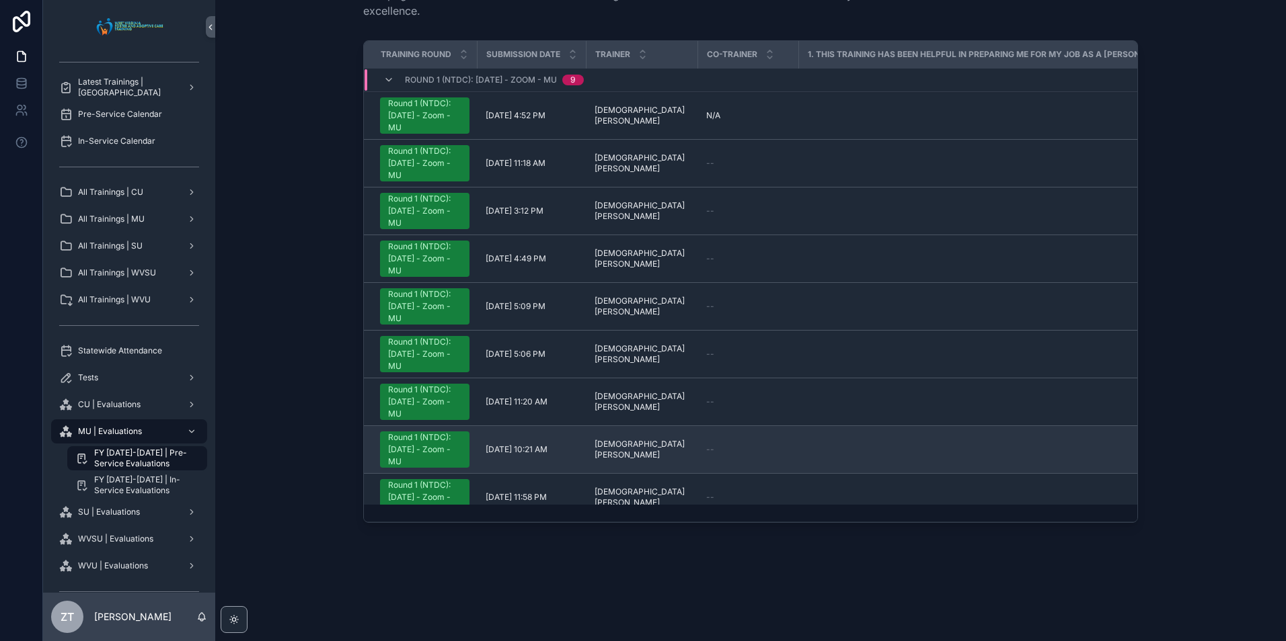
click at [409, 446] on div "Round 1 (NTDC): [DATE] - Zoom - MU" at bounding box center [424, 450] width 73 height 36
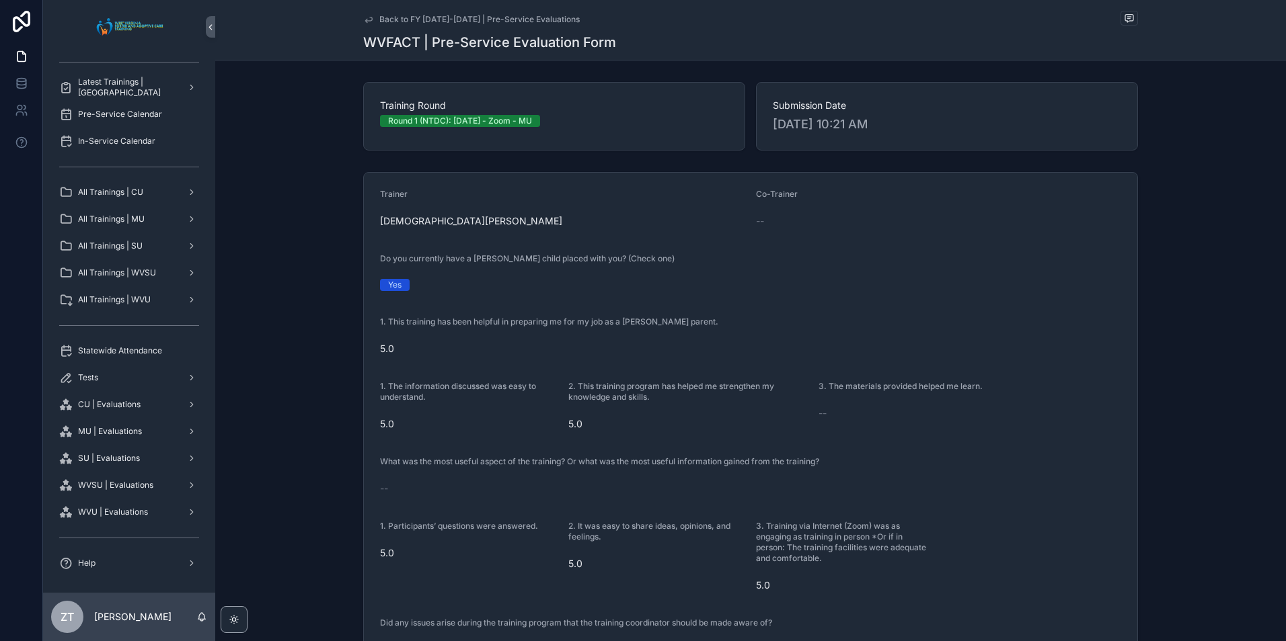
click at [365, 19] on icon "scrollable content" at bounding box center [368, 19] width 11 height 11
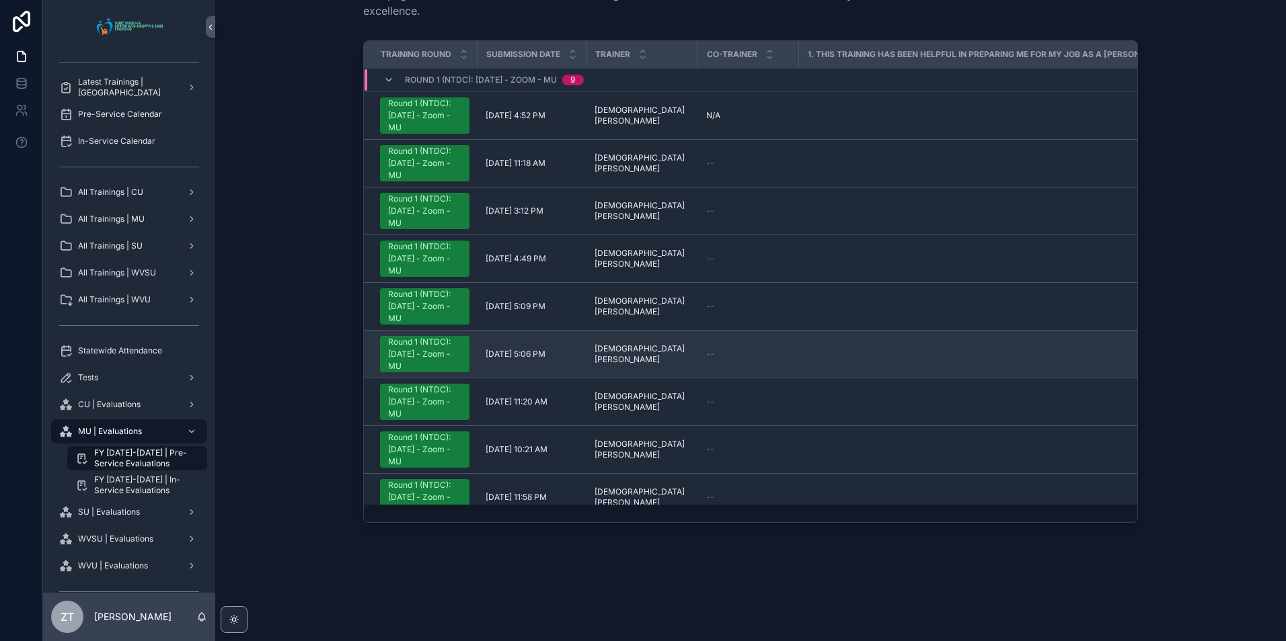
scroll to position [23, 0]
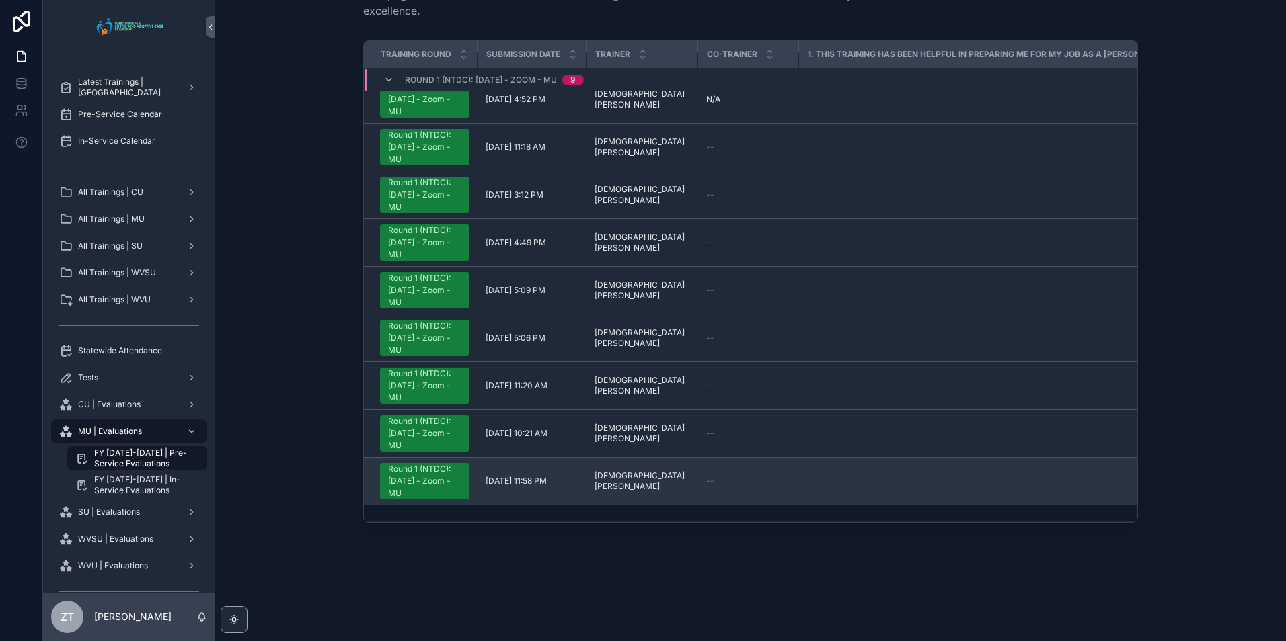
click at [409, 479] on div "Round 1 (NTDC): [DATE] - Zoom - MU" at bounding box center [424, 481] width 73 height 36
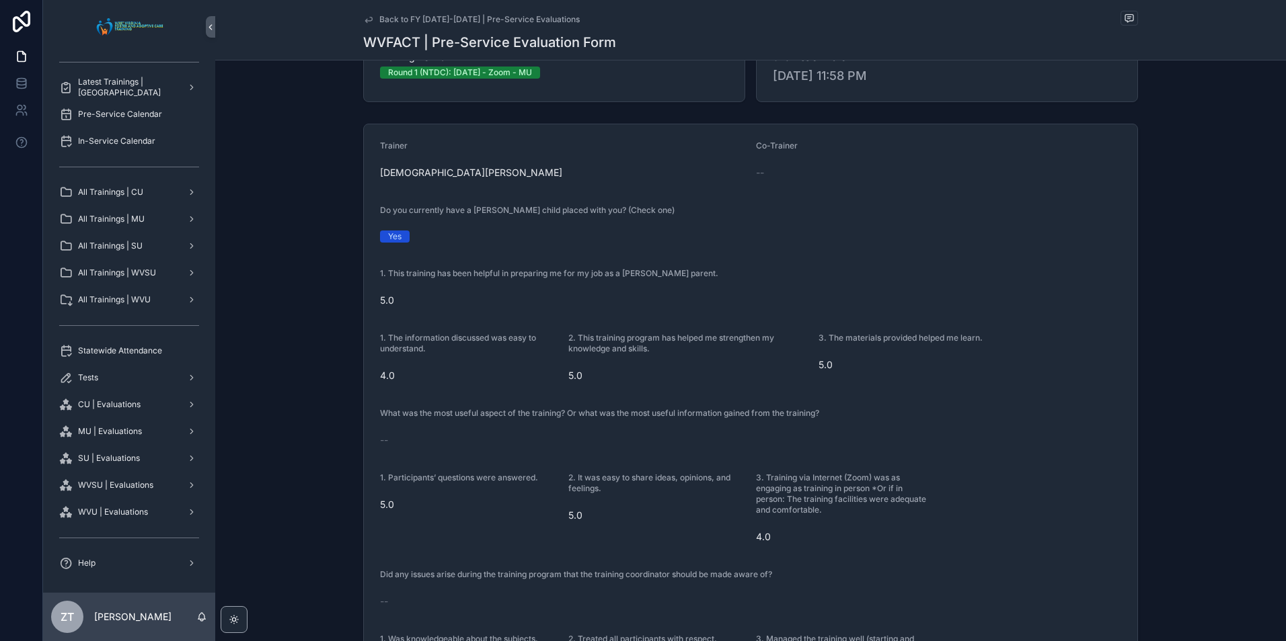
click at [363, 19] on icon "scrollable content" at bounding box center [368, 19] width 11 height 11
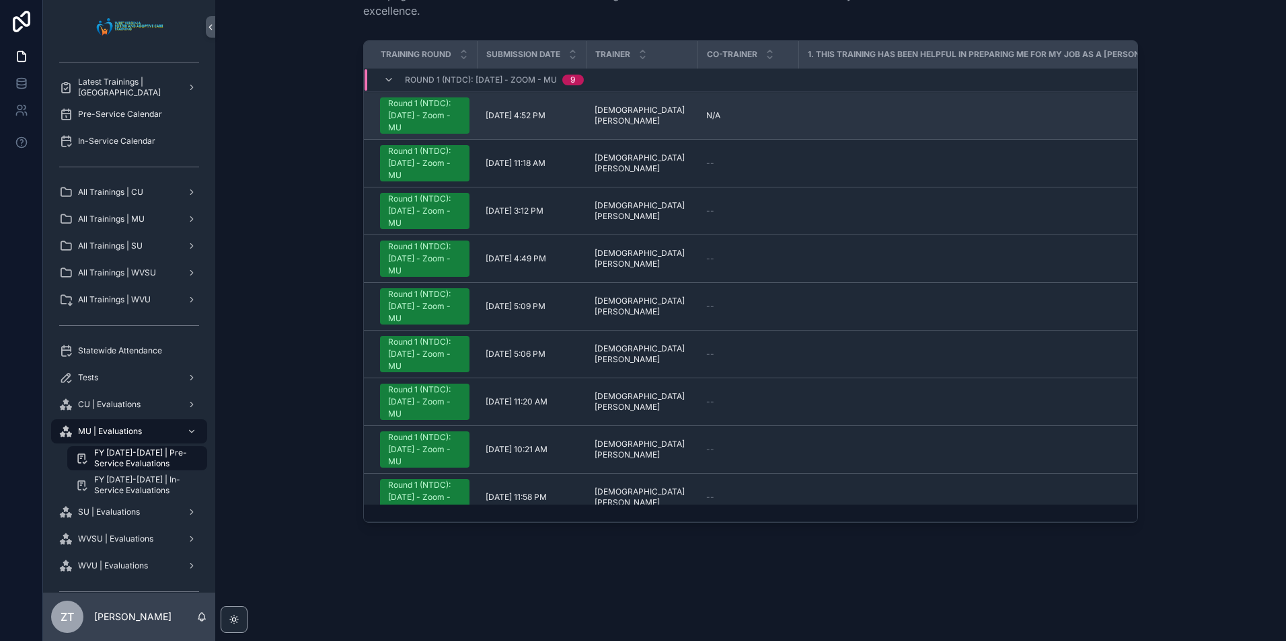
click at [424, 126] on div "Round 1 (NTDC): [DATE] - Zoom - MU" at bounding box center [424, 115] width 73 height 36
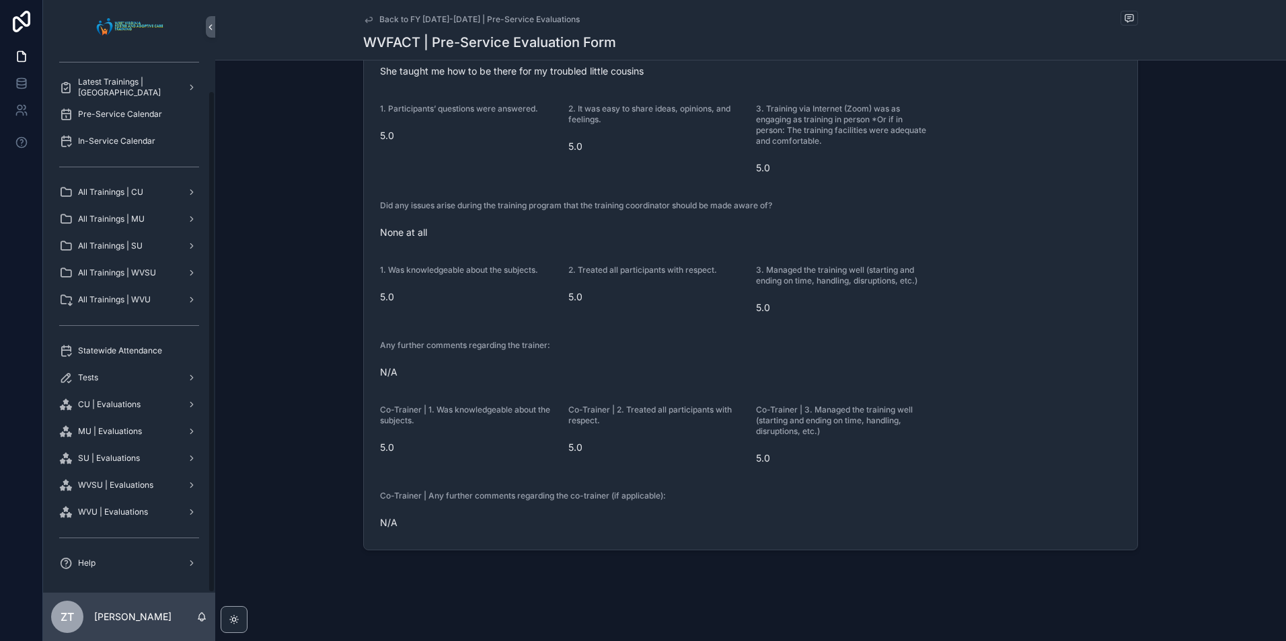
scroll to position [418, 0]
